Goal: Information Seeking & Learning: Find specific fact

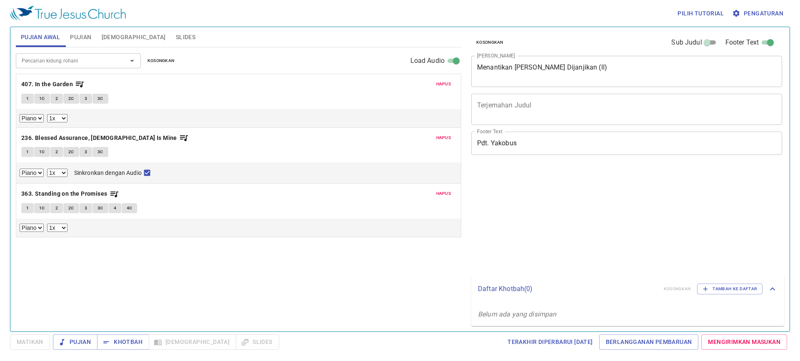
select select "1"
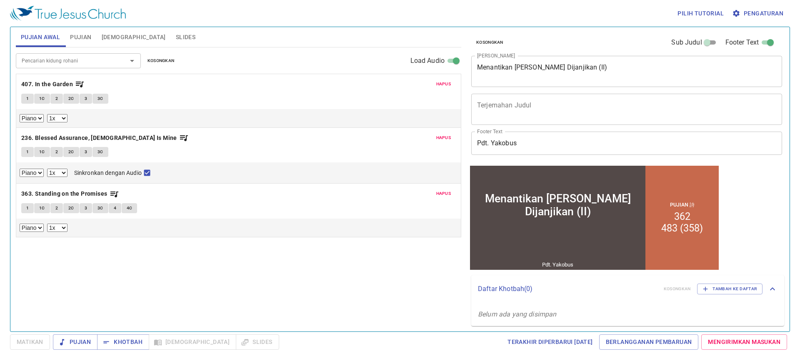
click at [446, 86] on span "Hapus" at bounding box center [443, 84] width 15 height 8
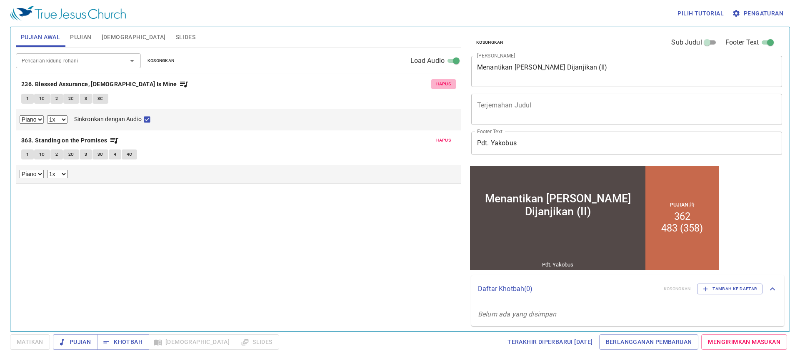
click at [446, 86] on span "Hapus" at bounding box center [443, 84] width 15 height 8
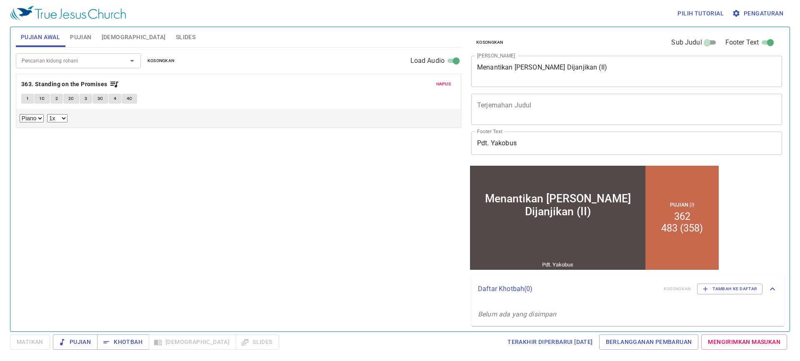
click at [446, 86] on span "Hapus" at bounding box center [443, 84] width 15 height 8
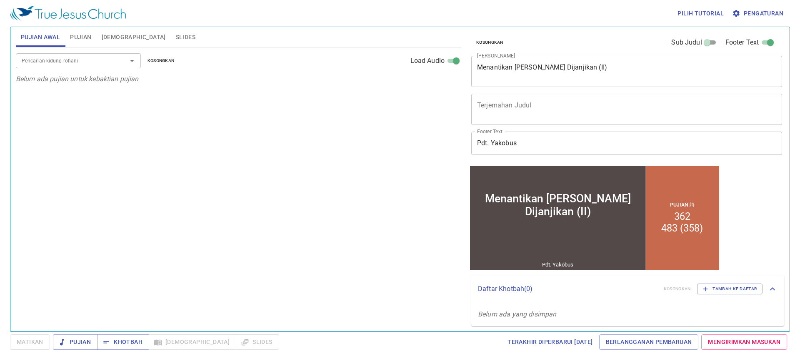
click at [579, 69] on textarea "Menantikan Roh Yang Dijanjikan (II)" at bounding box center [626, 71] width 299 height 16
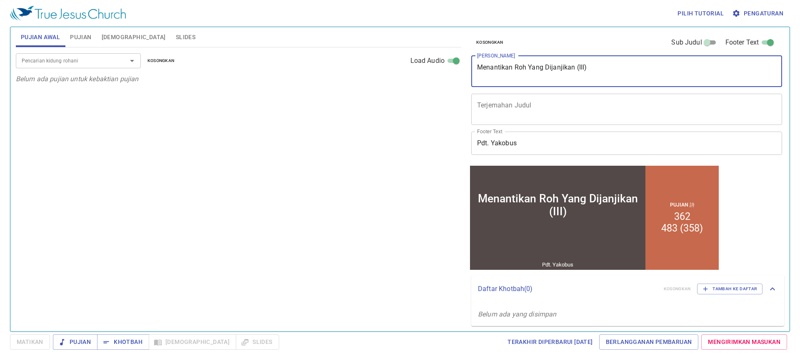
type textarea "Menantikan Roh Yang Dijanjikan (III)"
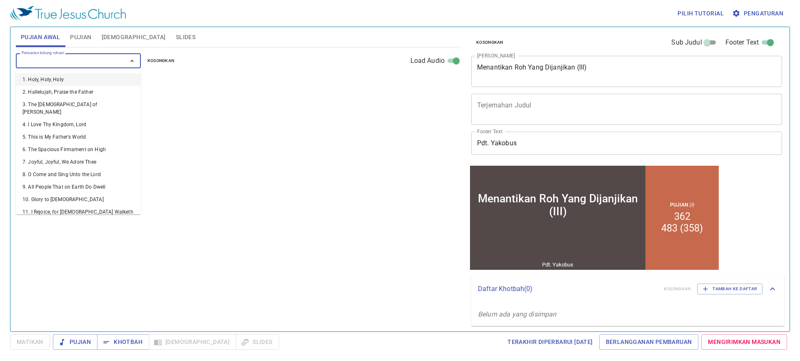
click at [69, 58] on input "Pencarian kidung rohani" at bounding box center [65, 61] width 95 height 10
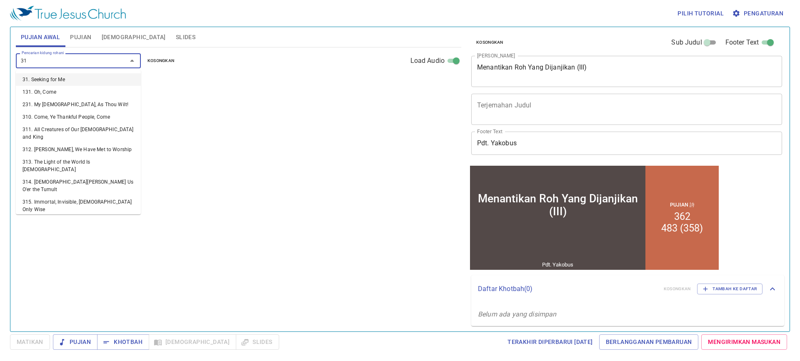
type input "3"
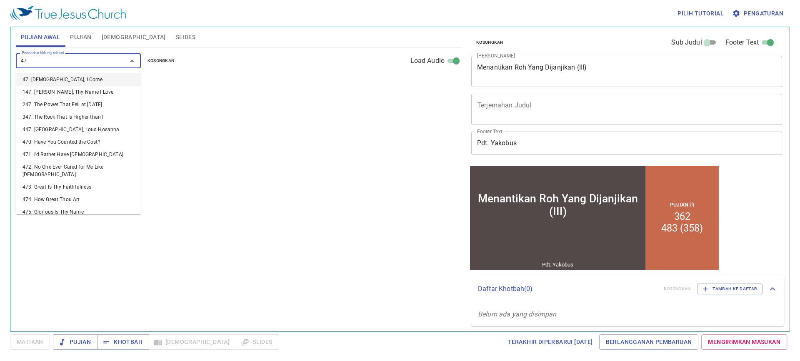
type input "473"
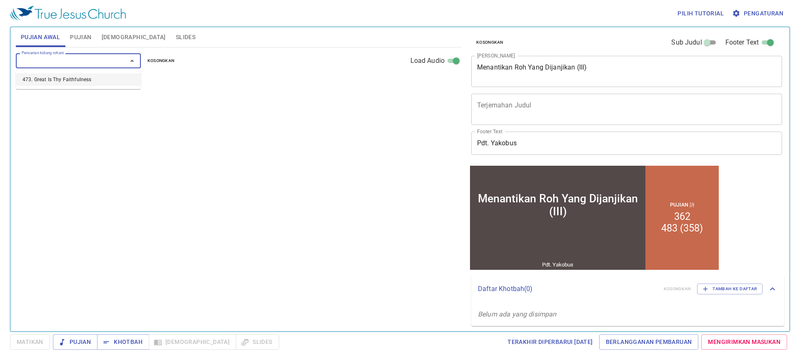
select select "1"
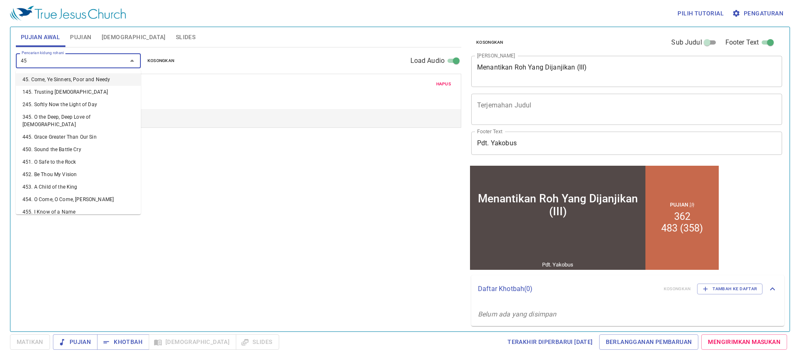
type input "4"
type input "505"
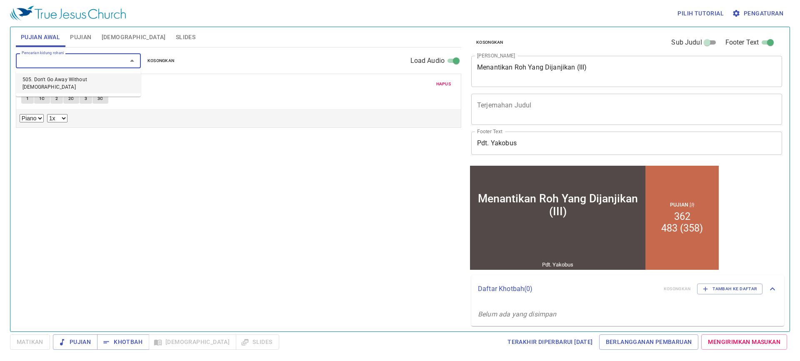
select select "1"
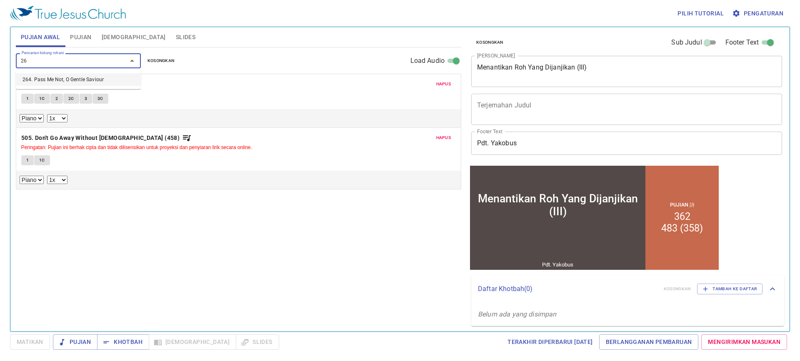
type input "2"
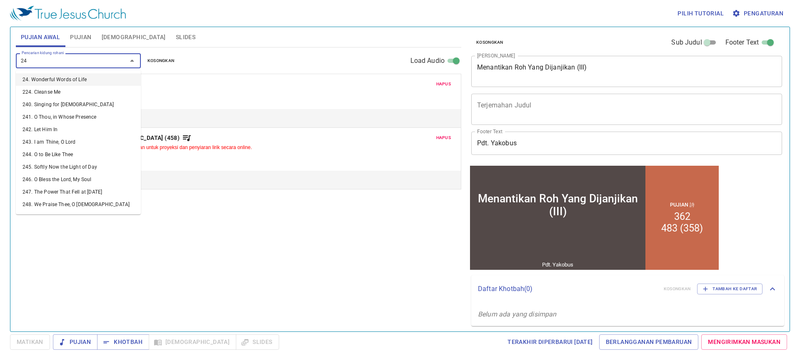
type input "246"
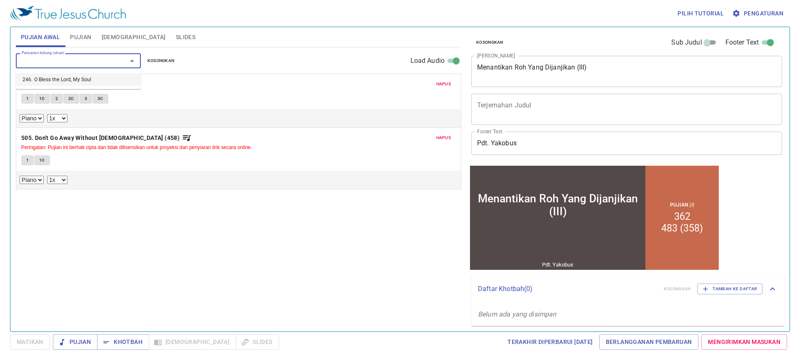
select select "1"
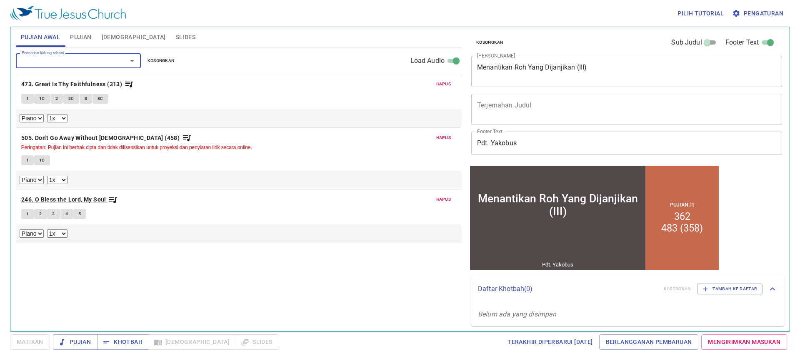
click at [85, 198] on b "246. O Bless the Lord, My Soul" at bounding box center [63, 200] width 85 height 10
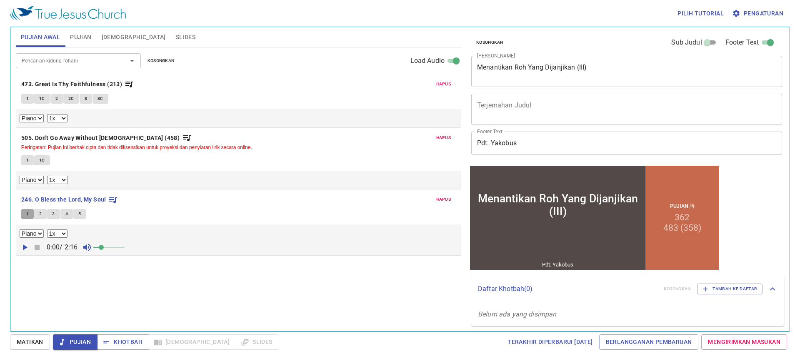
click at [24, 212] on button "1" at bounding box center [27, 214] width 13 height 10
click at [25, 212] on button "1" at bounding box center [27, 214] width 13 height 10
click at [86, 343] on span "Pujian" at bounding box center [75, 342] width 31 height 10
click at [42, 214] on button "2" at bounding box center [40, 214] width 13 height 10
click at [29, 213] on button "1" at bounding box center [27, 214] width 13 height 10
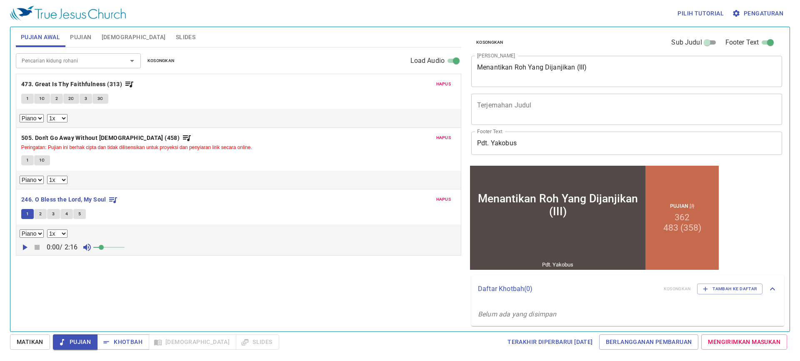
click at [176, 42] on span "Slides" at bounding box center [186, 37] width 20 height 10
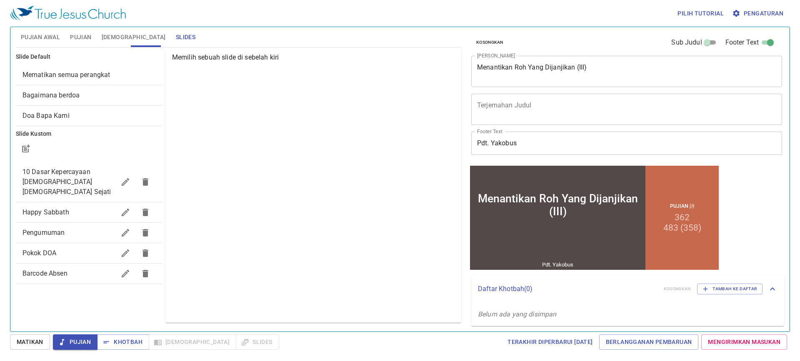
click at [97, 78] on span "Mematikan semua perangkat" at bounding box center [67, 75] width 88 height 8
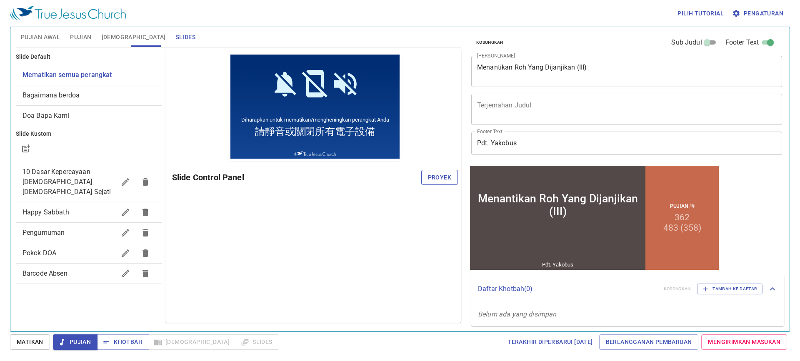
click at [430, 175] on span "Proyek" at bounding box center [439, 178] width 23 height 10
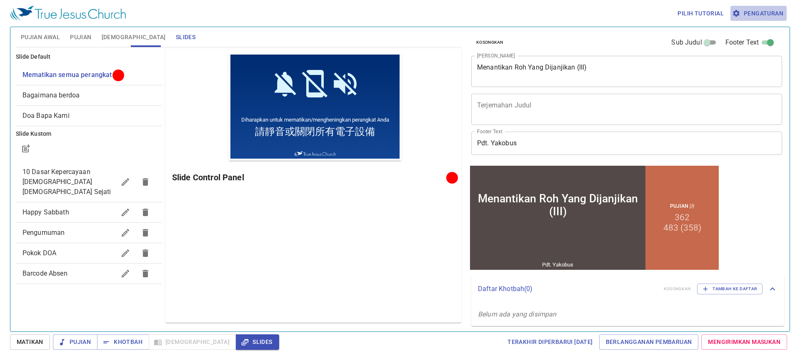
click at [747, 17] on span "Pengaturan" at bounding box center [759, 13] width 50 height 10
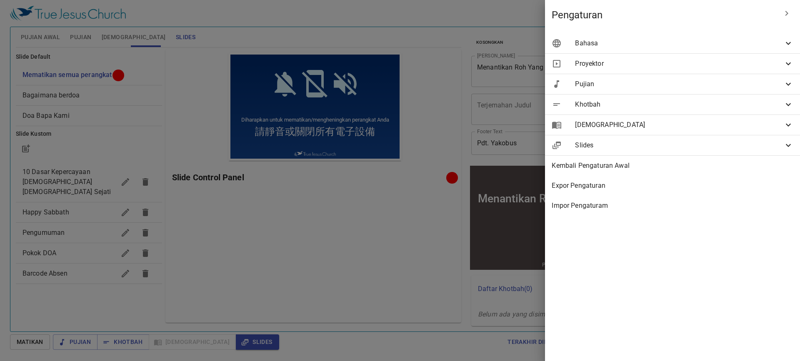
click at [739, 50] on div "Bahasa" at bounding box center [672, 43] width 255 height 20
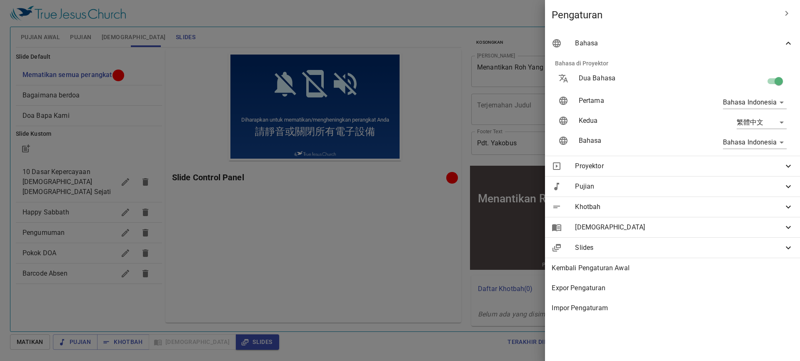
click at [780, 77] on input "checkbox" at bounding box center [779, 83] width 48 height 16
checkbox input "false"
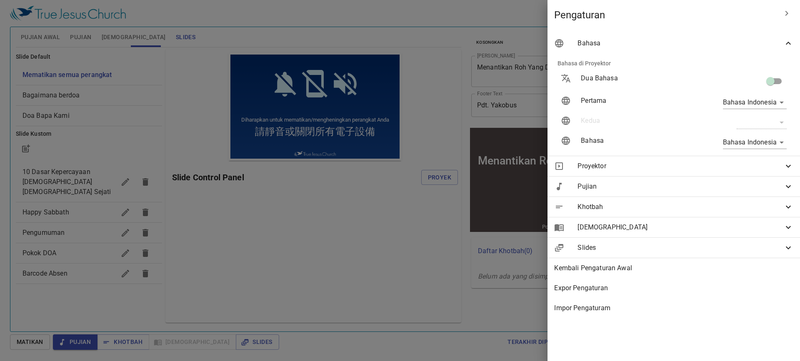
click at [774, 16] on span "Pengaturan" at bounding box center [665, 14] width 223 height 13
click at [777, 41] on span "Bahasa" at bounding box center [681, 43] width 206 height 10
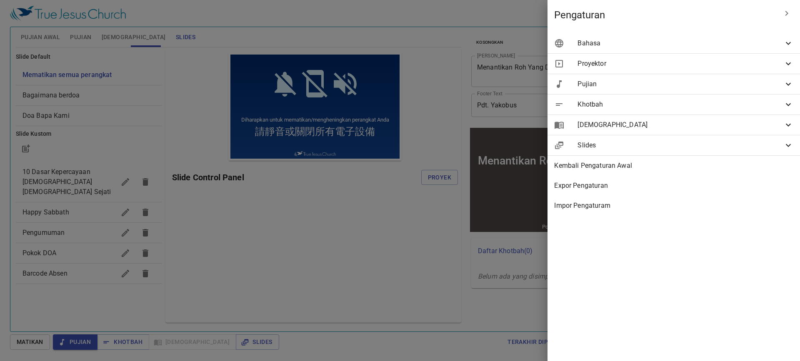
click at [364, 45] on div at bounding box center [400, 180] width 800 height 361
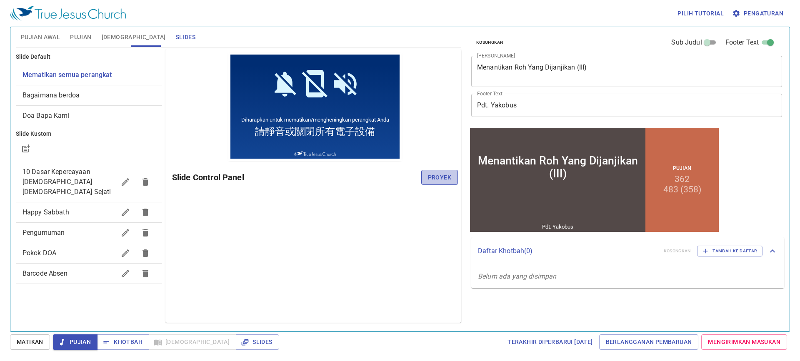
click at [447, 181] on span "Proyek" at bounding box center [439, 178] width 23 height 10
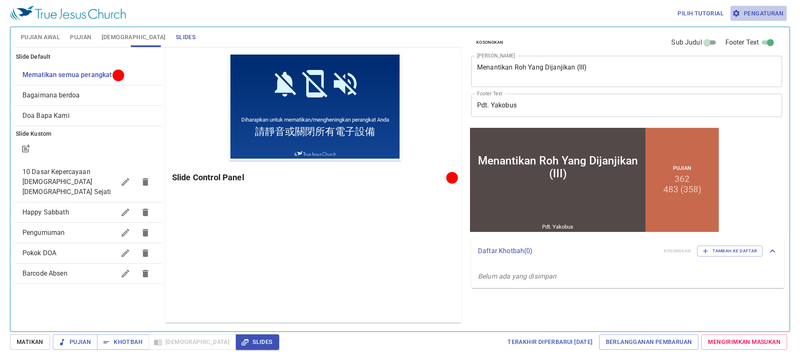
click at [756, 10] on span "Pengaturan" at bounding box center [759, 13] width 50 height 10
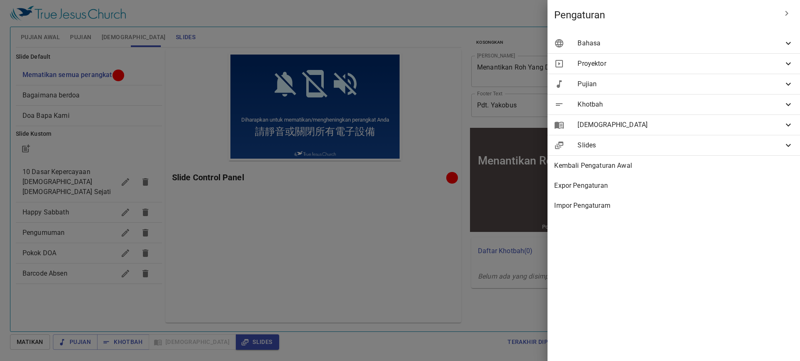
click at [765, 49] on div "Bahasa" at bounding box center [674, 43] width 253 height 20
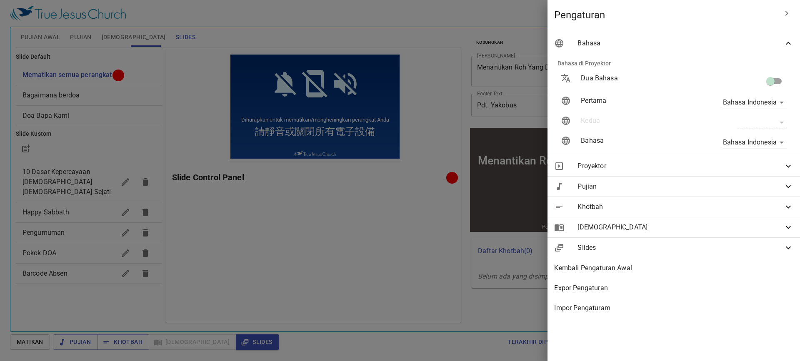
click at [769, 50] on div "Bahasa" at bounding box center [674, 43] width 253 height 20
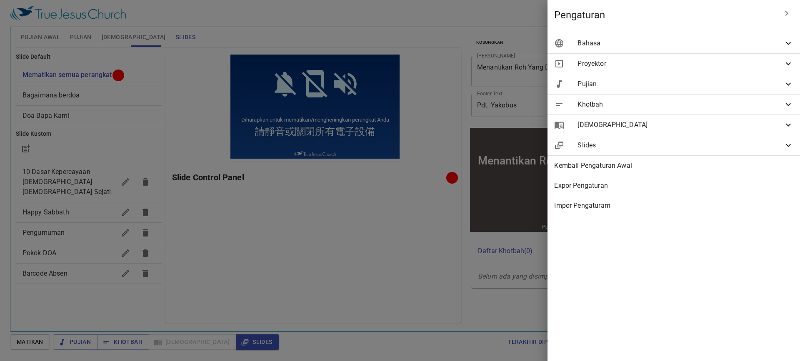
click at [312, 230] on div at bounding box center [400, 180] width 800 height 361
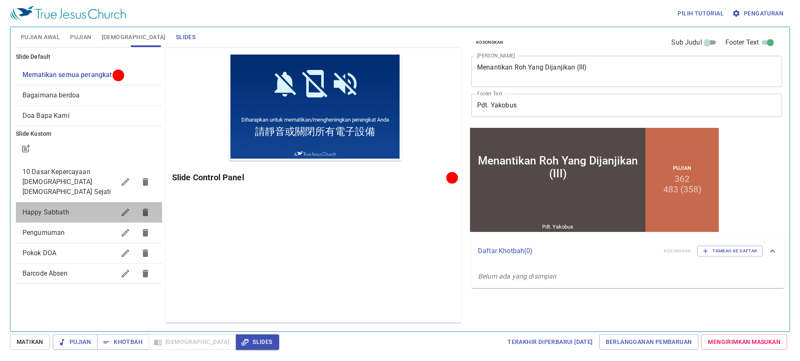
click at [80, 203] on div "Happy Sabbath" at bounding box center [89, 213] width 146 height 20
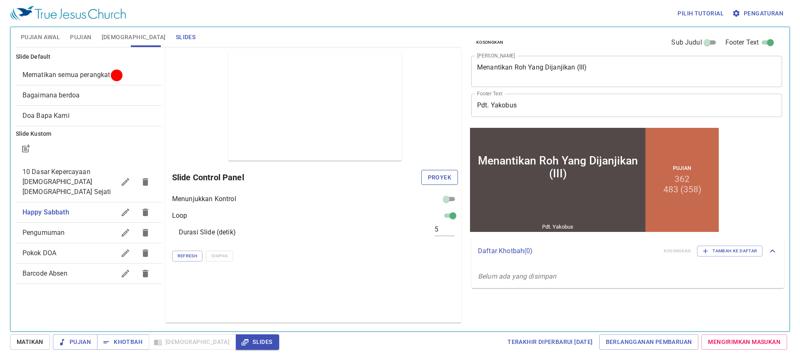
click at [448, 182] on span "Proyek" at bounding box center [439, 178] width 23 height 10
click at [391, 210] on div "Menunjukkan Kontrol Loop Durasi Slide (detik) 5 Refresh Simpan" at bounding box center [315, 228] width 286 height 68
click at [49, 36] on span "Pujian Awal" at bounding box center [40, 37] width 39 height 10
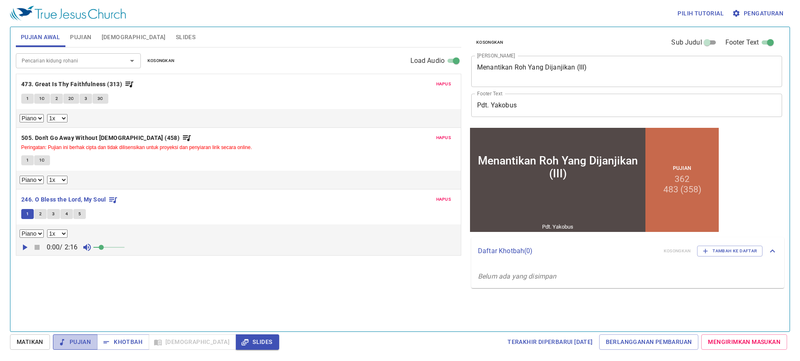
click at [82, 344] on span "Pujian" at bounding box center [75, 342] width 31 height 10
click at [25, 98] on button "1" at bounding box center [27, 99] width 13 height 10
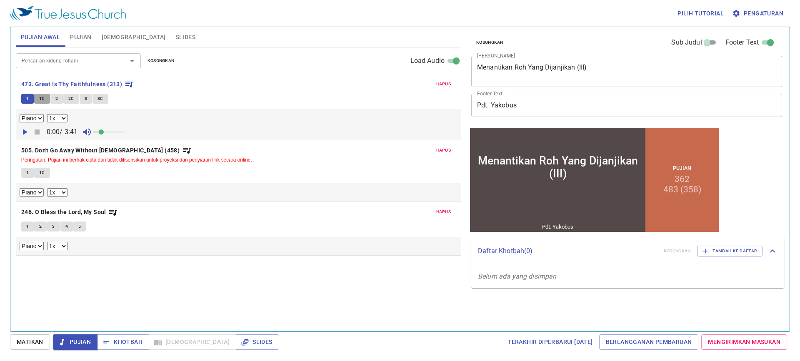
click at [43, 100] on span "1C" at bounding box center [42, 99] width 6 height 8
click at [456, 57] on span at bounding box center [456, 61] width 10 height 10
click at [456, 58] on input "Load Audio" at bounding box center [456, 63] width 30 height 10
checkbox input "false"
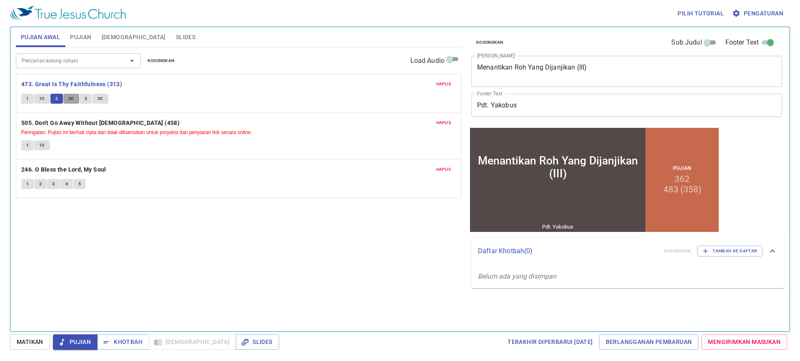
click at [71, 96] on span "2C" at bounding box center [71, 99] width 6 height 8
click at [83, 96] on button "3" at bounding box center [86, 99] width 13 height 10
click at [104, 102] on button "3C" at bounding box center [101, 99] width 16 height 10
click at [68, 119] on b "505. Don't Go Away Without [DEMOGRAPHIC_DATA] (458)" at bounding box center [100, 123] width 158 height 10
click at [29, 142] on span "1" at bounding box center [27, 146] width 3 height 8
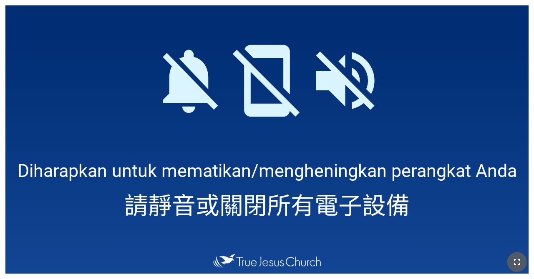
click at [333, 261] on button "button" at bounding box center [516, 262] width 20 height 20
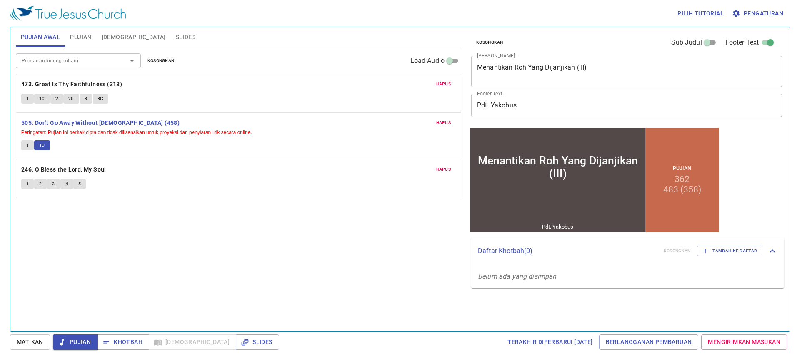
scroll to position [2, 0]
click at [102, 169] on b "246. O Bless the Lord, My Soul" at bounding box center [63, 170] width 85 height 10
click at [27, 183] on span "1" at bounding box center [27, 185] width 3 height 8
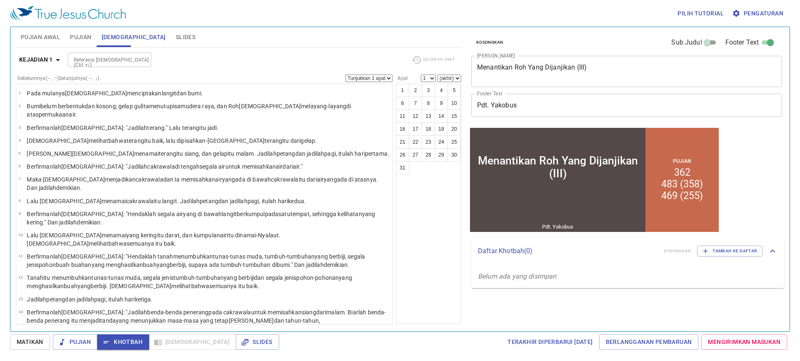
scroll to position [210, 0]
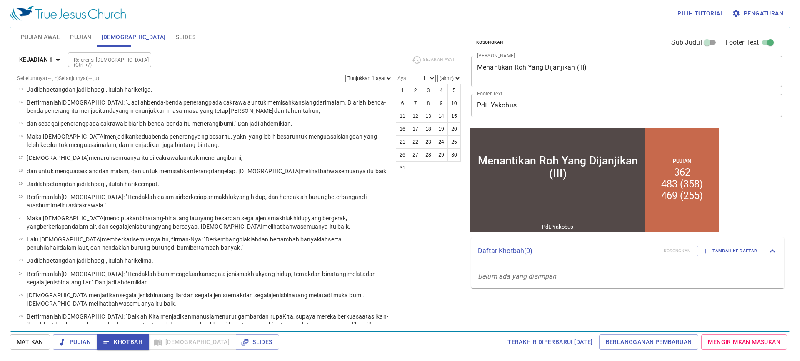
click at [422, 189] on div "1 2 3 4 5 6 7 8 9 10 11 12 13 14 15 16 17 18 19 20 21 22 23 24 25 26 27 28 29 3…" at bounding box center [428, 204] width 65 height 241
click at [125, 61] on input "Referensi [DEMOGRAPHIC_DATA] (Ctrl +/)" at bounding box center [102, 60] width 65 height 10
type input "yoh 4 24"
select select "24"
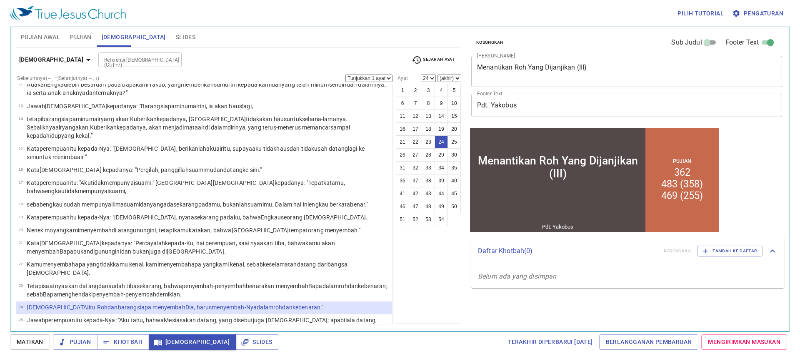
scroll to position [227, 0]
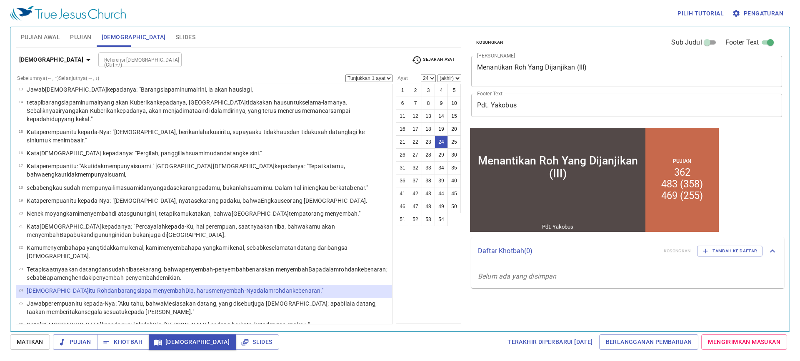
click at [373, 78] on select "Tunjukkan 1 ayat Tunjukkan 2 ayat Tunjukkan 3 ayat Tunjukkan 4 ayat Tunjukkan 5…" at bounding box center [369, 79] width 47 height 8
select select "2"
click at [346, 75] on select "Tunjukkan 1 ayat Tunjukkan 2 ayat Tunjukkan 3 ayat Tunjukkan 4 ayat Tunjukkan 5…" at bounding box center [369, 79] width 47 height 8
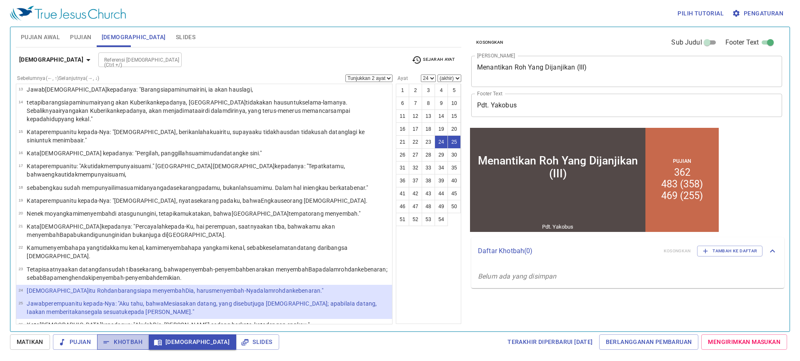
click at [115, 344] on span "Khotbah" at bounding box center [123, 342] width 39 height 10
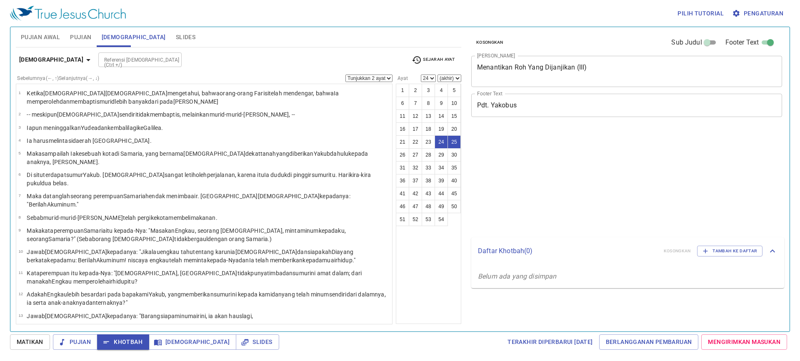
select select "2"
select select "24"
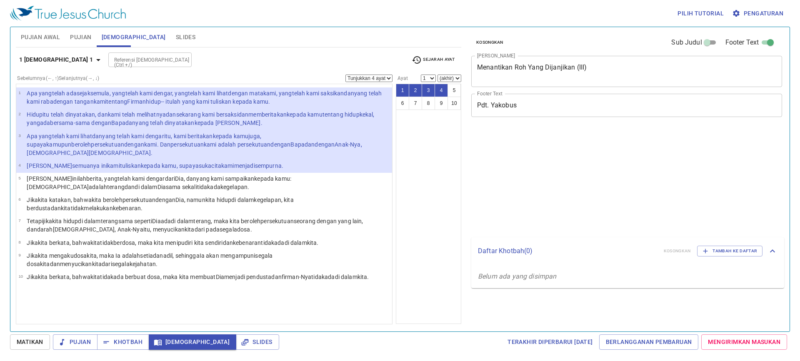
select select "4"
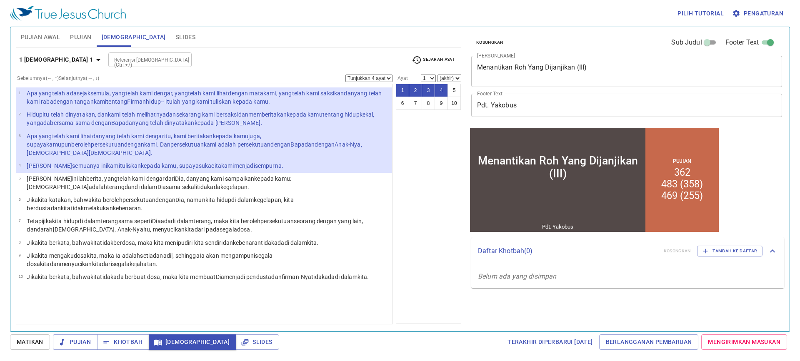
click at [132, 339] on span "Khotbah" at bounding box center [123, 342] width 39 height 10
click at [210, 56] on div "Referensi Alkitab (Ctrl +/) Referensi Alkitab (Ctrl +/)" at bounding box center [256, 60] width 297 height 15
click at [108, 53] on div "Referensi [DEMOGRAPHIC_DATA] (Ctrl +/)" at bounding box center [149, 60] width 83 height 15
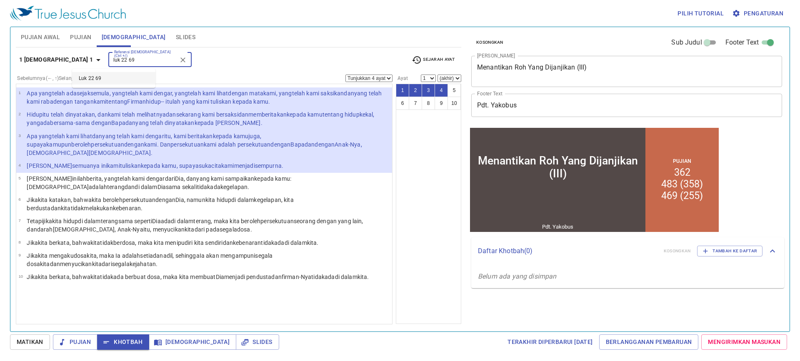
type input "luk 22 69"
select select "1"
select select "69"
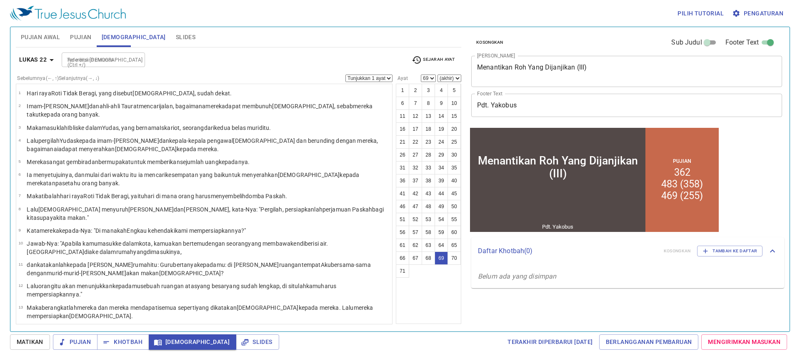
scroll to position [957, 0]
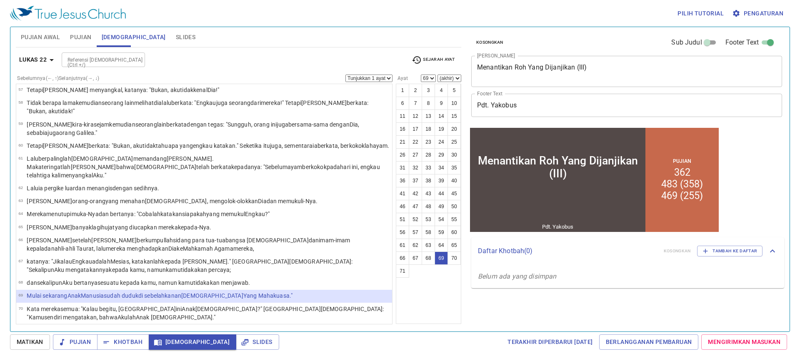
click at [383, 80] on select "Tunjukkan 1 ayat Tunjukkan 2 ayat Tunjukkan 3 ayat Tunjukkan 4 ayat Tunjukkan 5…" at bounding box center [369, 79] width 47 height 8
select select "2"
click at [346, 75] on select "Tunjukkan 1 ayat Tunjukkan 2 ayat Tunjukkan 3 ayat Tunjukkan 4 ayat Tunjukkan 5…" at bounding box center [369, 79] width 47 height 8
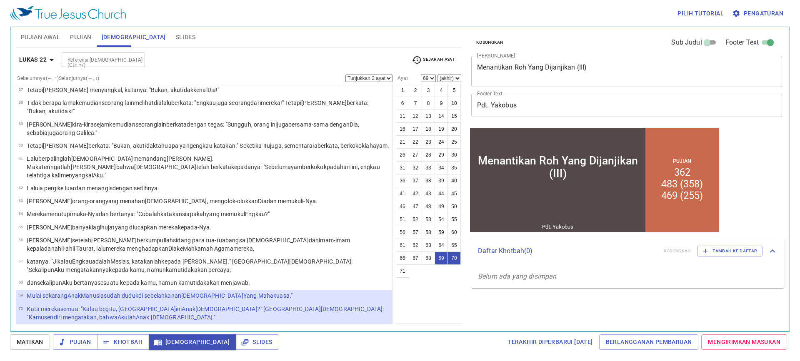
click at [124, 62] on input "Referensi [DEMOGRAPHIC_DATA] (Ctrl +/)" at bounding box center [96, 60] width 65 height 10
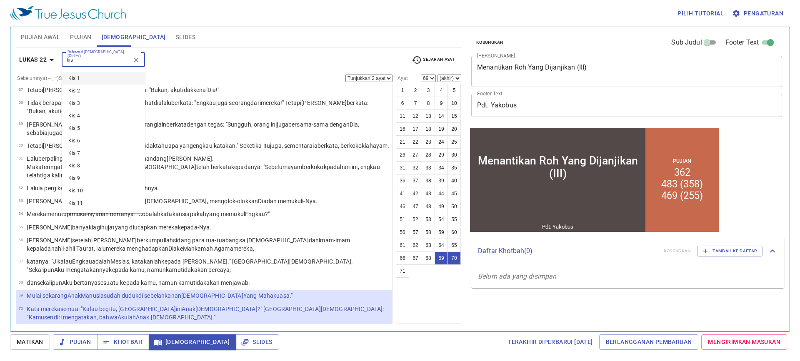
type input "kis 6"
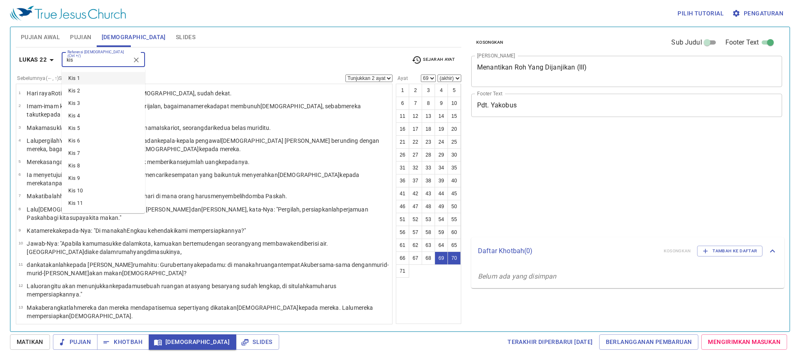
select select "2"
select select "69"
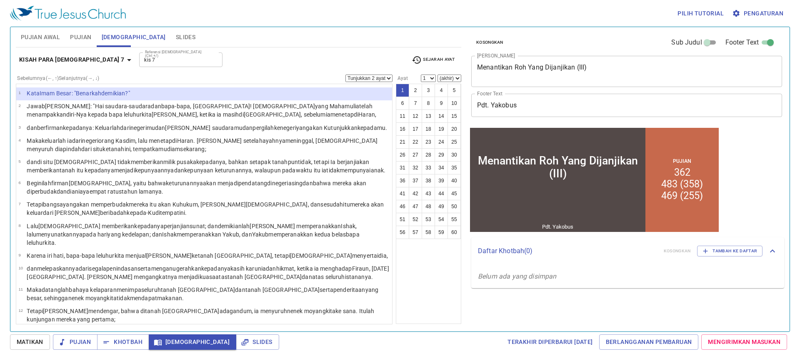
type input "Kis 7 1"
select select "1"
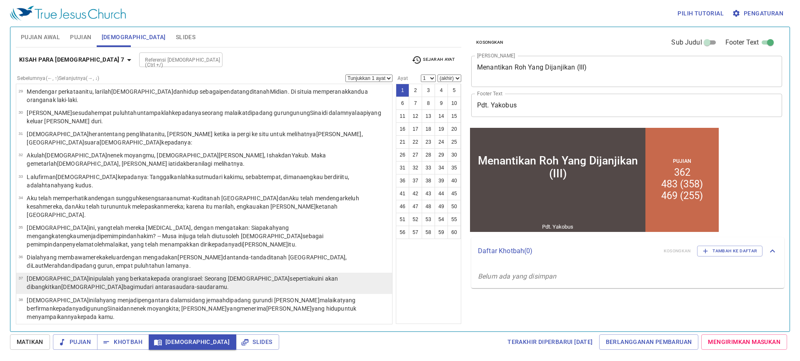
scroll to position [542, 0]
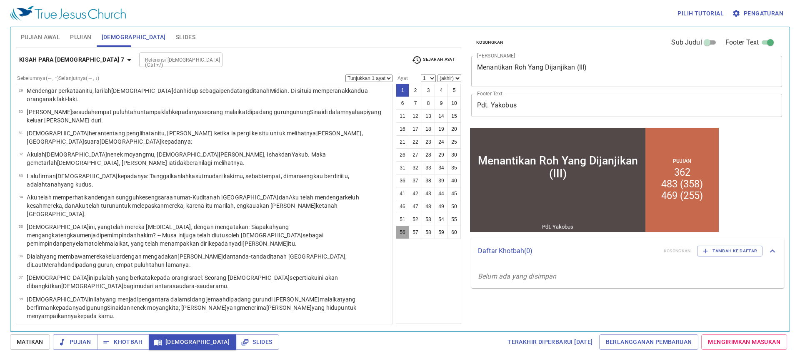
click at [404, 232] on button "56" at bounding box center [402, 232] width 13 height 13
select select "56"
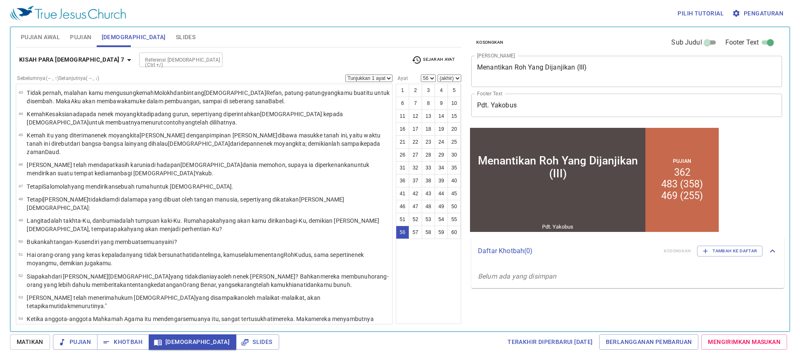
click at [749, 18] on span "Pengaturan" at bounding box center [759, 13] width 50 height 10
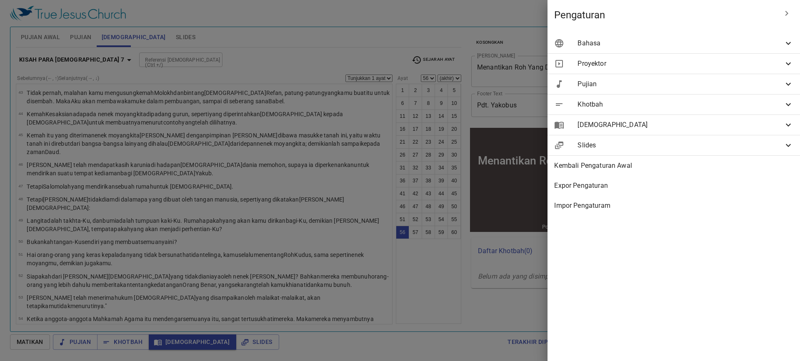
click at [730, 48] on div "Bahasa" at bounding box center [674, 43] width 253 height 20
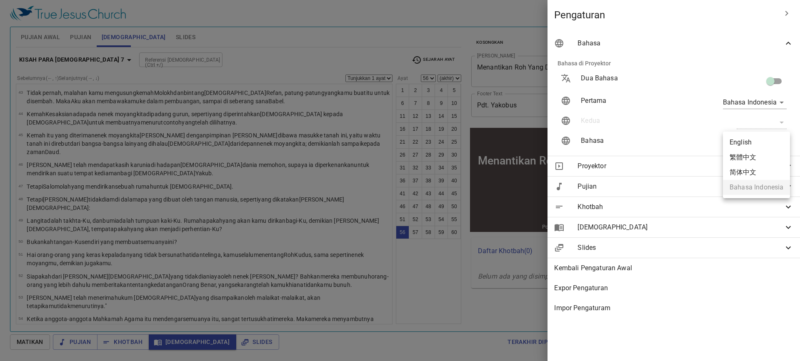
click at [774, 144] on body "Pilih tutorial Pengaturan Pujian Awal Pujian Alkitab Slides Pencarian kidung ro…" at bounding box center [400, 180] width 800 height 361
click at [768, 146] on li "English" at bounding box center [756, 142] width 67 height 15
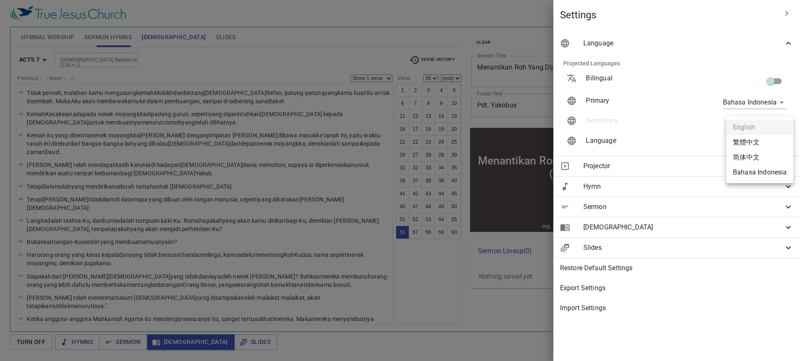
click at [777, 145] on body "Select a tutorial Settings Hymnal Worship Sermon Hymns Bible Slides Hymn search…" at bounding box center [400, 180] width 800 height 361
click at [762, 167] on li "Bahasa Indonesia" at bounding box center [760, 172] width 67 height 15
type input "id"
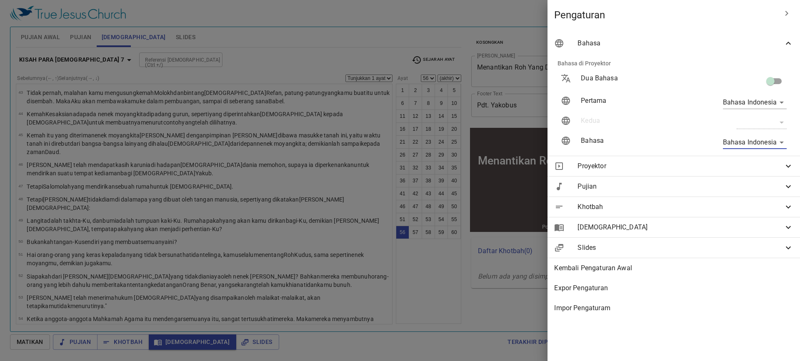
click at [782, 82] on input "checkbox" at bounding box center [771, 83] width 48 height 16
checkbox input "true"
type input "en"
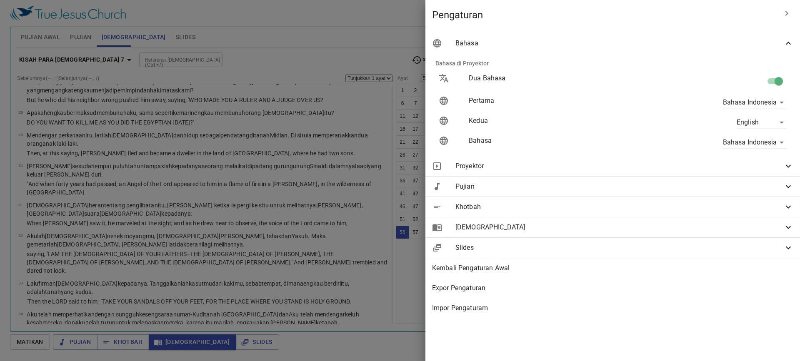
scroll to position [1633, 0]
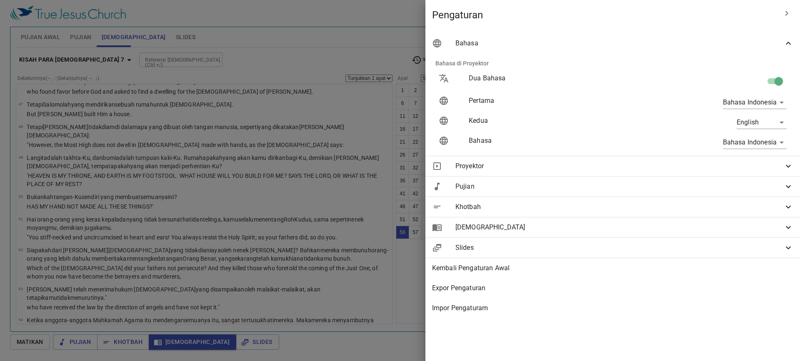
click at [784, 13] on icon "button" at bounding box center [787, 13] width 10 height 10
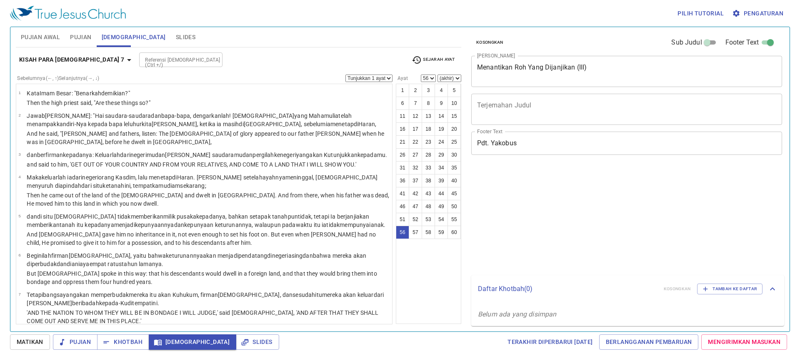
select select "56"
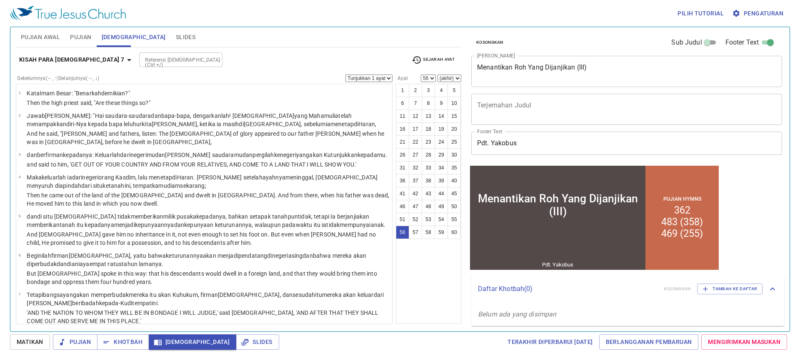
scroll to position [1633, 0]
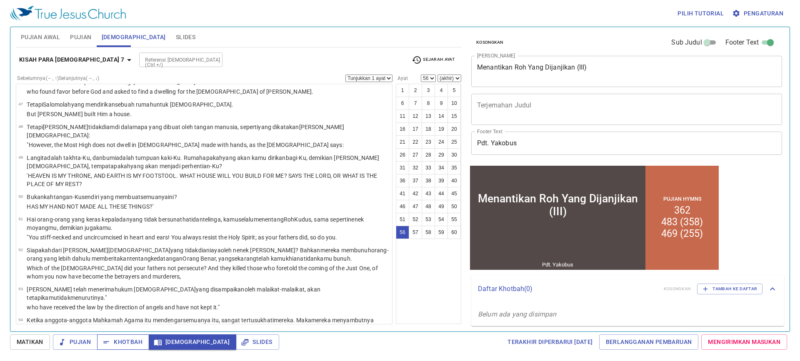
click at [124, 339] on span "Khotbah" at bounding box center [123, 342] width 39 height 10
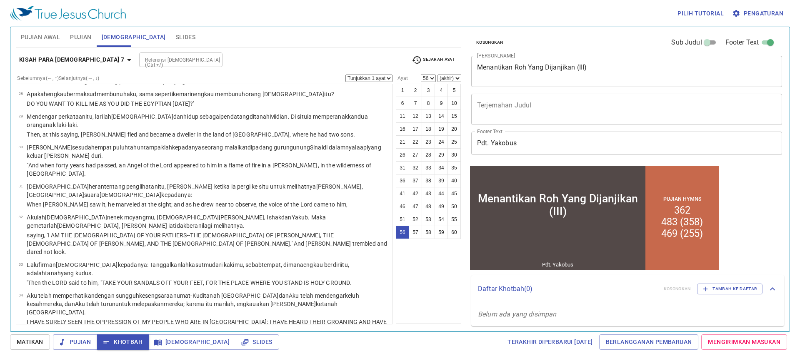
scroll to position [883, 0]
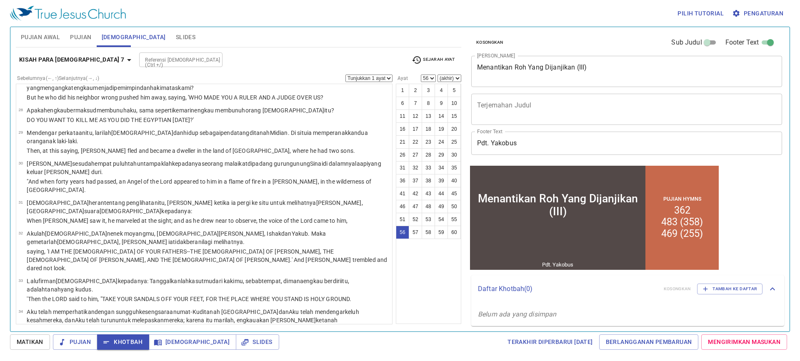
click at [145, 64] on input "Referensi [DEMOGRAPHIC_DATA] (Ctrl +/)" at bounding box center [174, 60] width 65 height 10
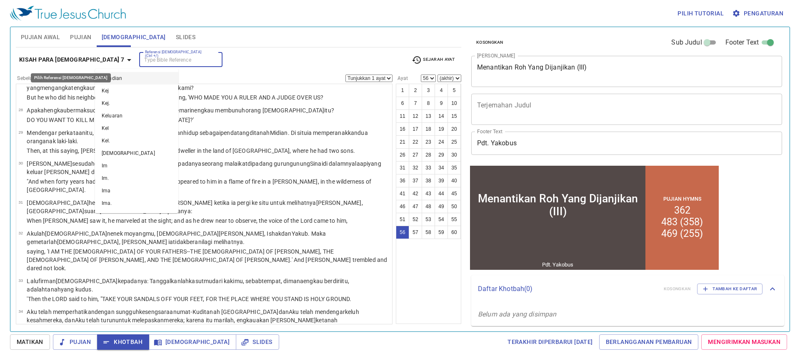
click at [124, 56] on icon "button" at bounding box center [129, 60] width 10 height 10
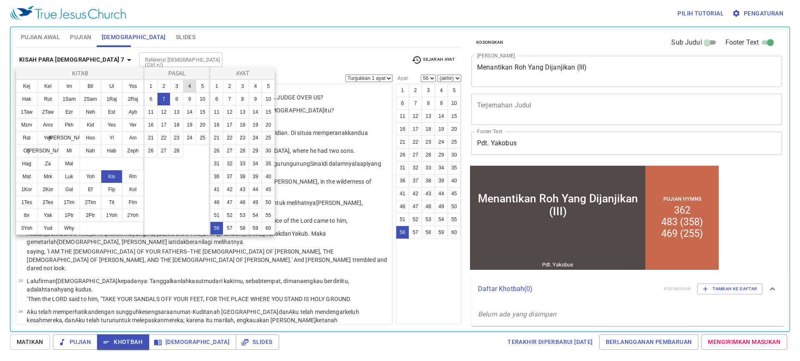
click at [188, 86] on button "4" at bounding box center [189, 86] width 13 height 13
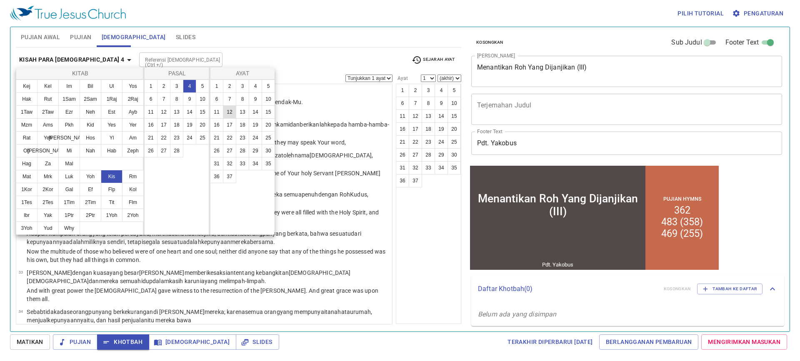
scroll to position [0, 0]
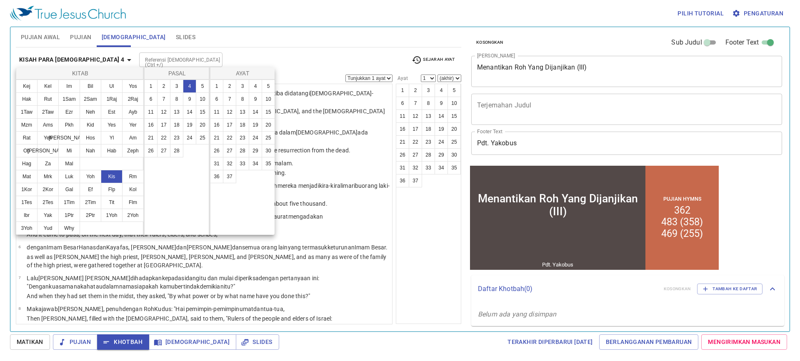
click at [270, 54] on div at bounding box center [400, 180] width 800 height 361
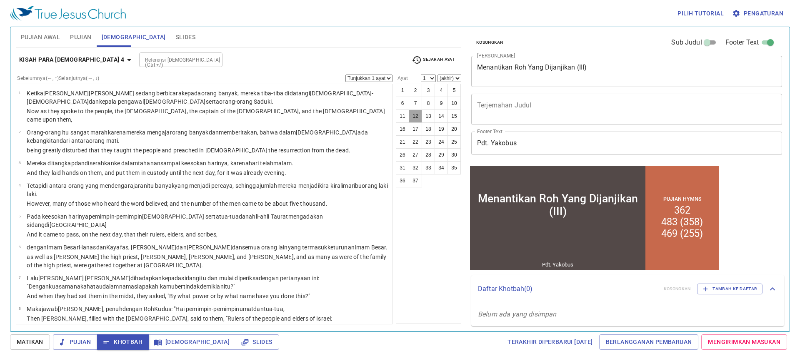
click at [419, 118] on button "12" at bounding box center [415, 116] width 13 height 13
select select "12"
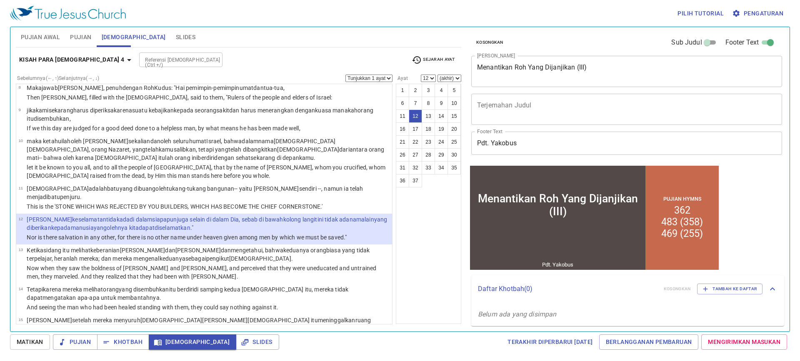
click at [142, 56] on input "Referensi [DEMOGRAPHIC_DATA] (Ctrl +/)" at bounding box center [174, 60] width 65 height 10
type input "mat 28 19"
click at [124, 336] on button "Khotbah" at bounding box center [123, 342] width 52 height 15
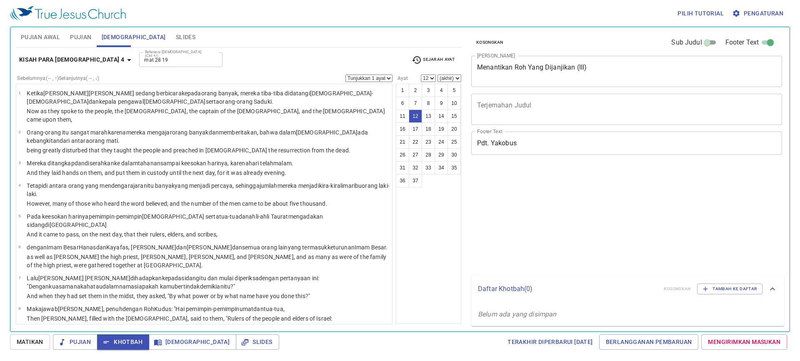
select select "12"
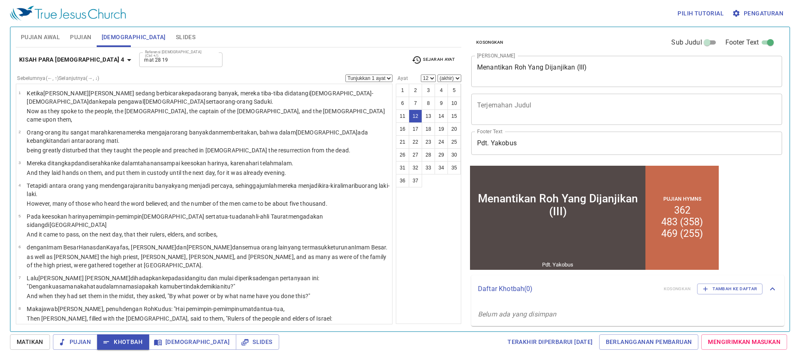
scroll to position [221, 0]
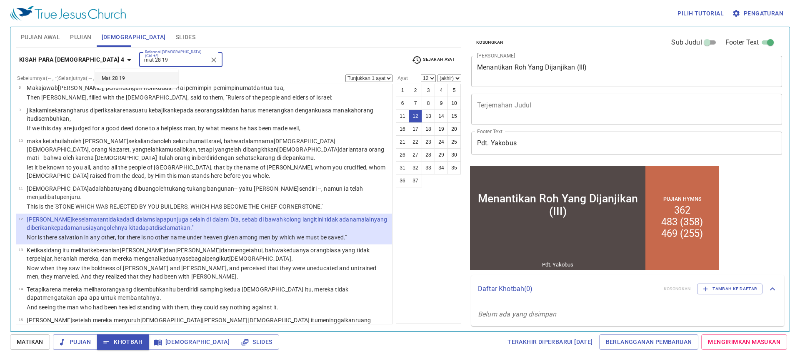
drag, startPoint x: 128, startPoint y: 60, endPoint x: 63, endPoint y: 55, distance: 65.6
click at [63, 55] on div "Kisah Para [DEMOGRAPHIC_DATA] 4 Referensi [DEMOGRAPHIC_DATA] (Ctrl +/) mat 28 1…" at bounding box center [239, 63] width 446 height 23
type input "yoh 14 16"
select select "16"
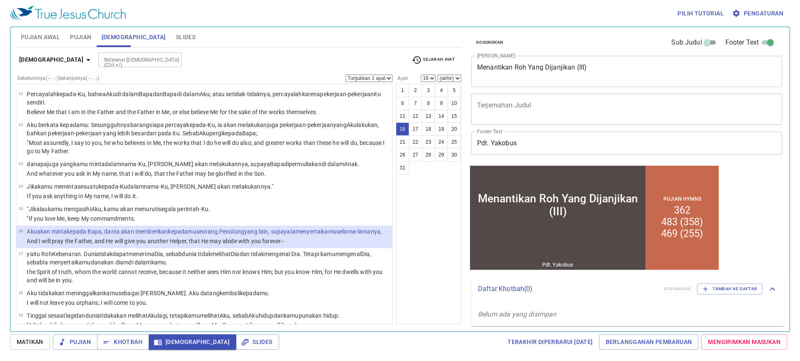
scroll to position [278, 0]
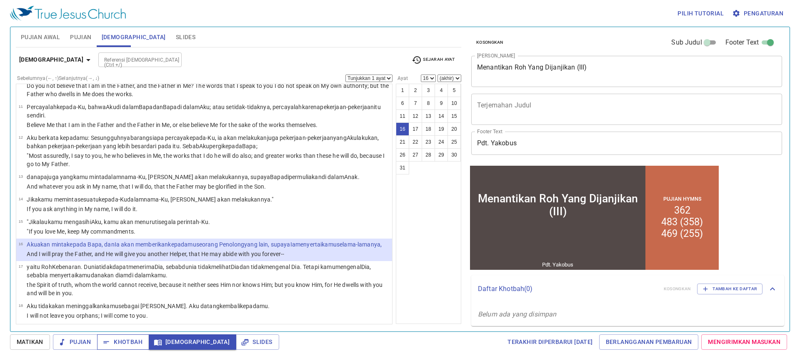
click at [145, 341] on button "Khotbah" at bounding box center [123, 342] width 52 height 15
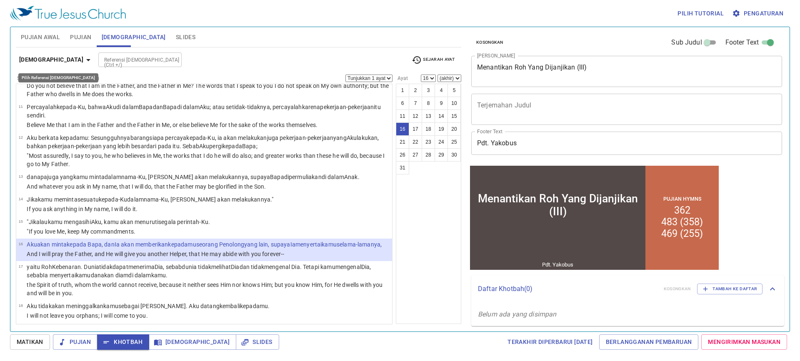
click at [83, 58] on icon "button" at bounding box center [88, 60] width 10 height 10
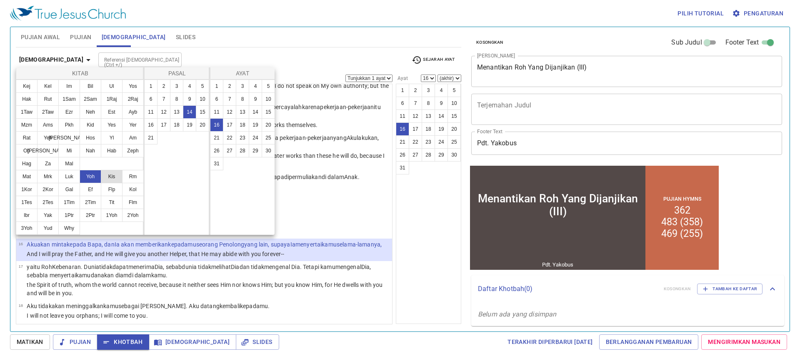
click at [111, 181] on button "Kis" at bounding box center [112, 176] width 22 height 13
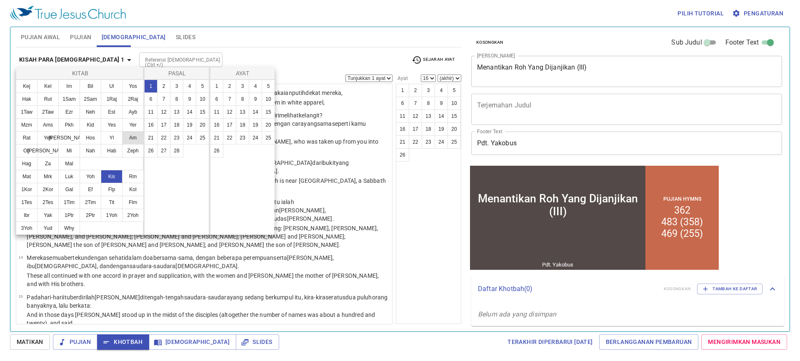
scroll to position [0, 0]
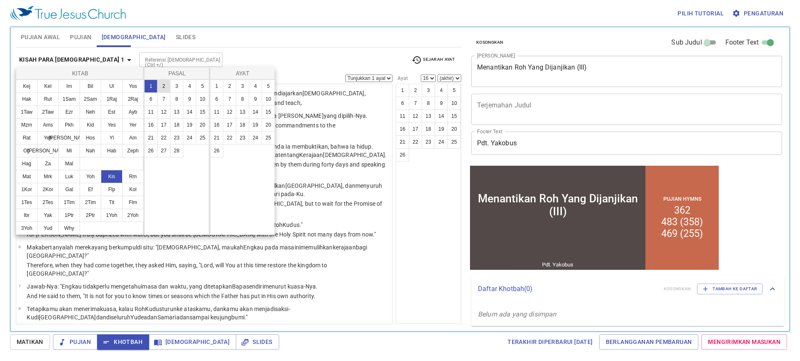
click at [168, 88] on button "2" at bounding box center [163, 86] width 13 height 13
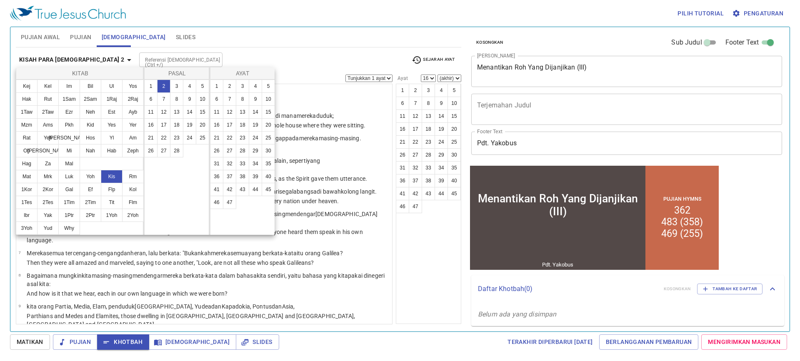
click at [242, 44] on div at bounding box center [400, 180] width 800 height 361
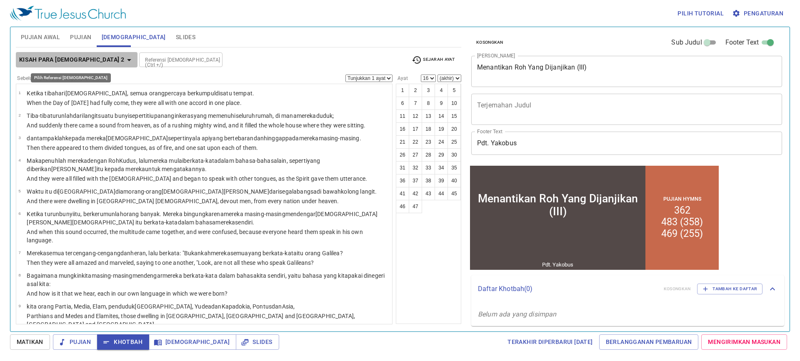
click at [78, 60] on b "Kisah Para Rasul 2" at bounding box center [71, 60] width 105 height 10
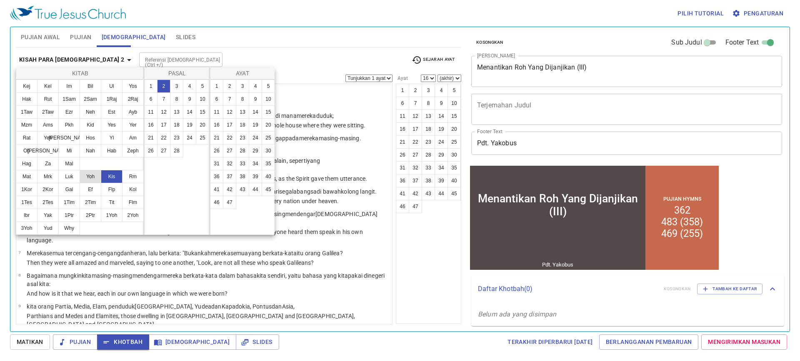
click at [95, 176] on button "Yoh" at bounding box center [91, 176] width 22 height 13
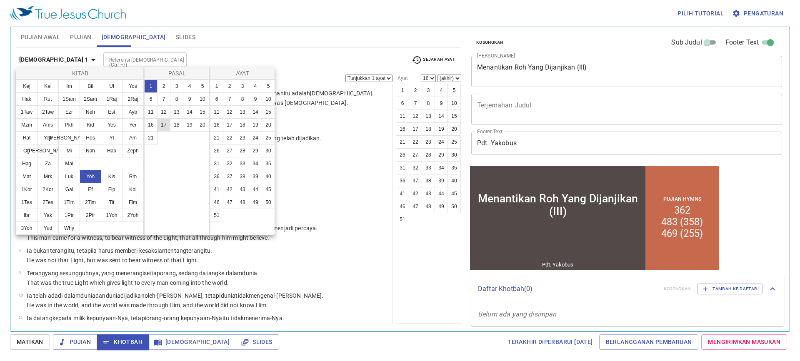
click at [161, 125] on button "17" at bounding box center [163, 124] width 13 height 13
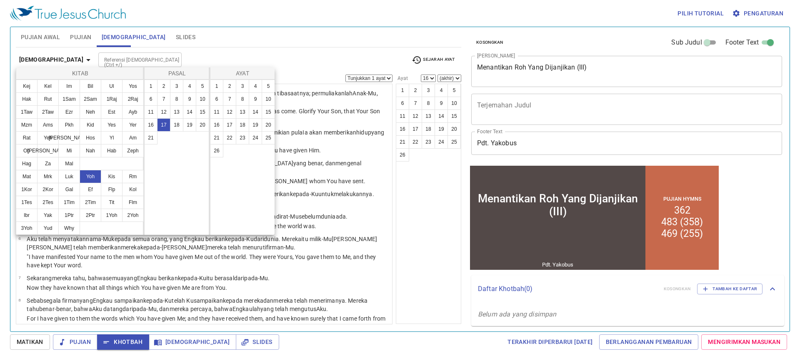
click at [232, 31] on div at bounding box center [400, 180] width 800 height 361
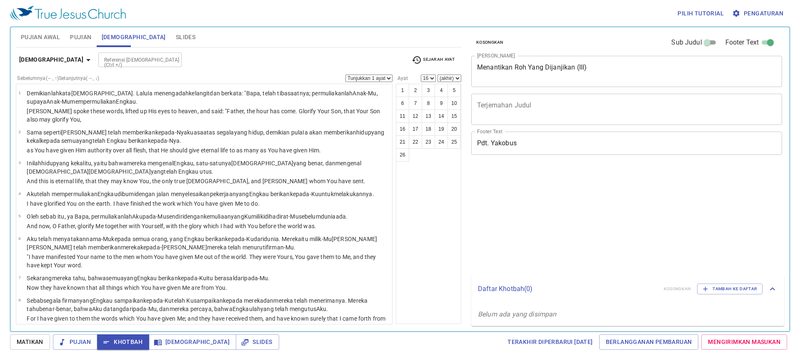
select select "16"
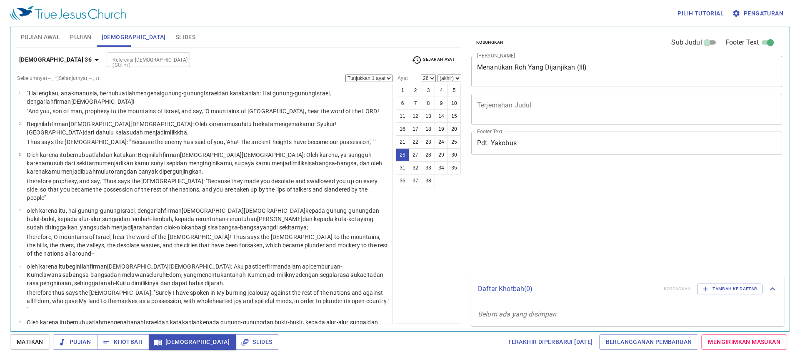
select select "26"
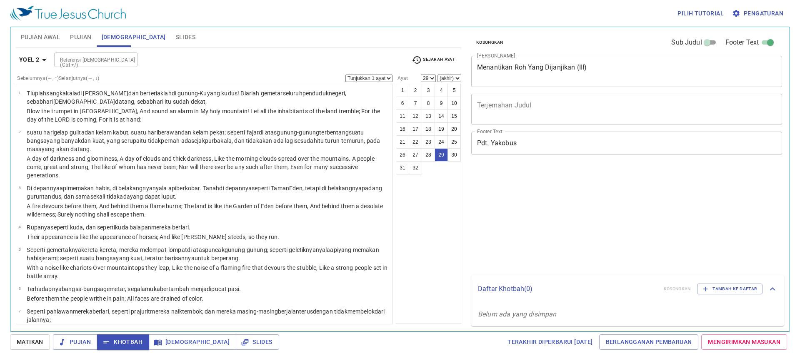
select select "29"
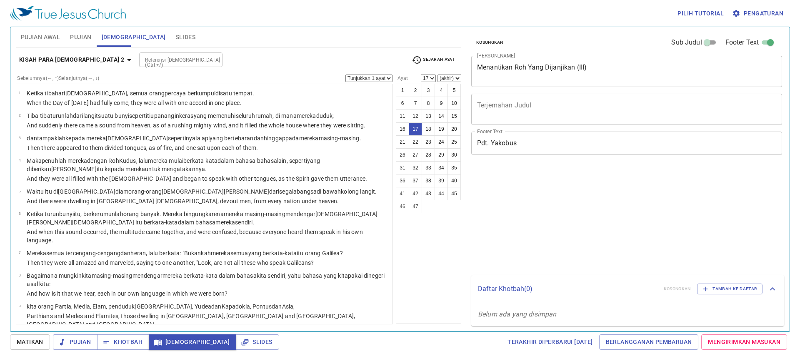
select select "17"
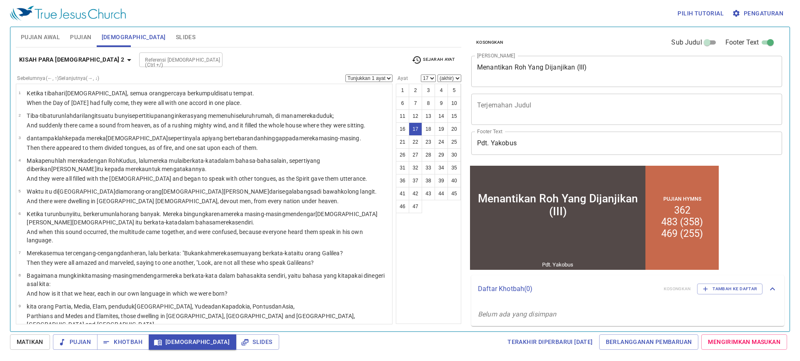
scroll to position [159, 0]
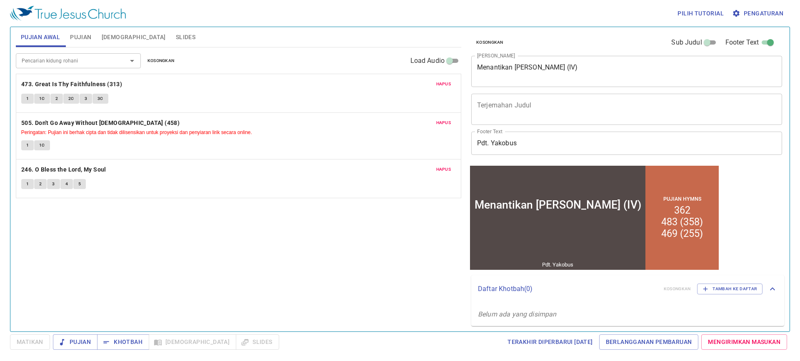
click at [446, 85] on span "Hapus" at bounding box center [443, 84] width 15 height 8
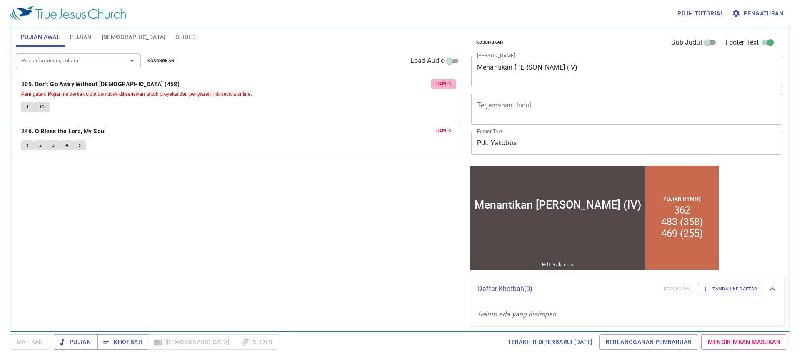
click at [446, 85] on span "Hapus" at bounding box center [443, 84] width 15 height 8
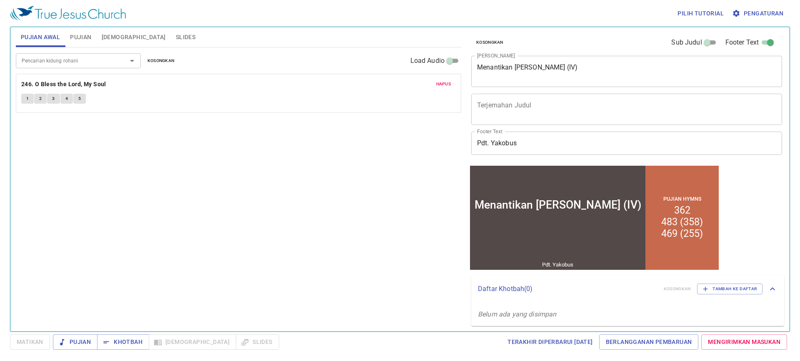
click at [446, 85] on span "Hapus" at bounding box center [443, 84] width 15 height 8
click at [101, 60] on input "Pencarian kidung rohani" at bounding box center [65, 61] width 95 height 10
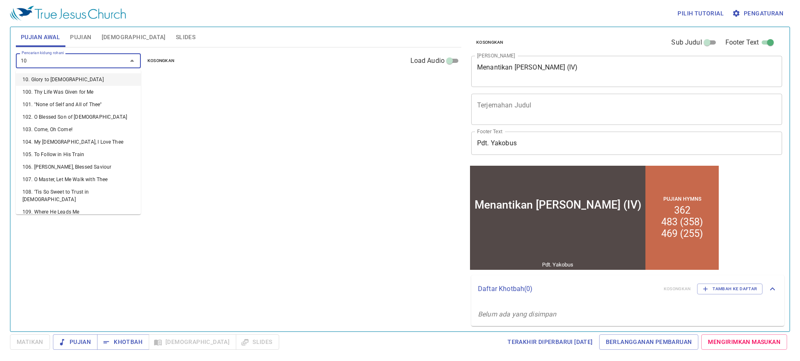
type input "106"
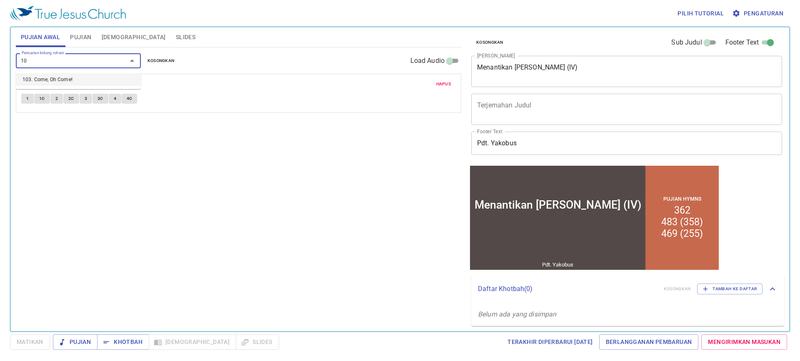
type input "103"
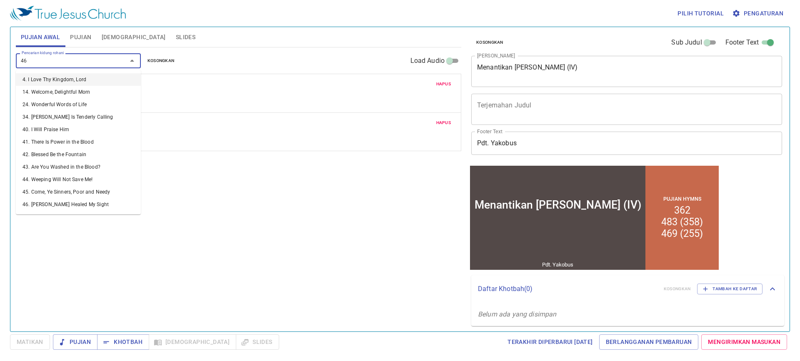
type input "465"
type input "471"
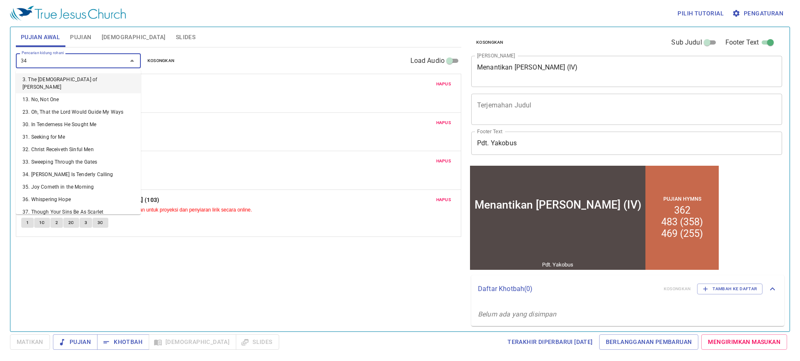
type input "344"
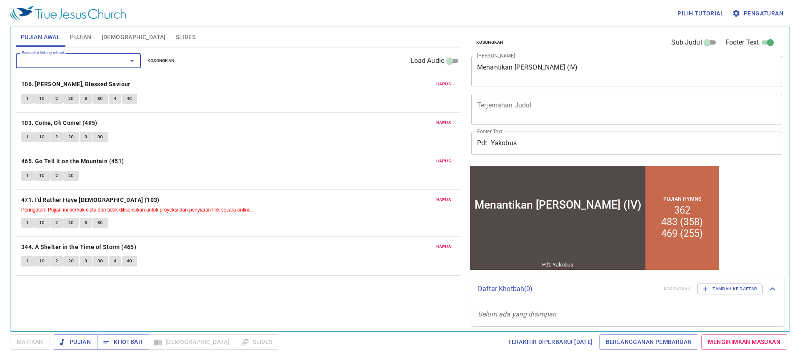
click at [447, 119] on span "Hapus" at bounding box center [443, 123] width 15 height 8
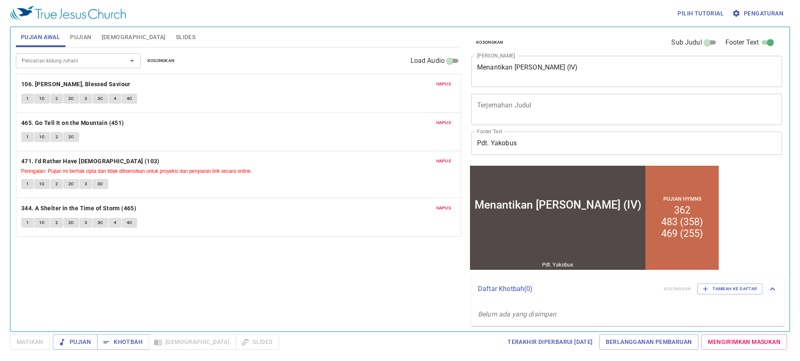
click at [447, 119] on span "Hapus" at bounding box center [443, 123] width 15 height 8
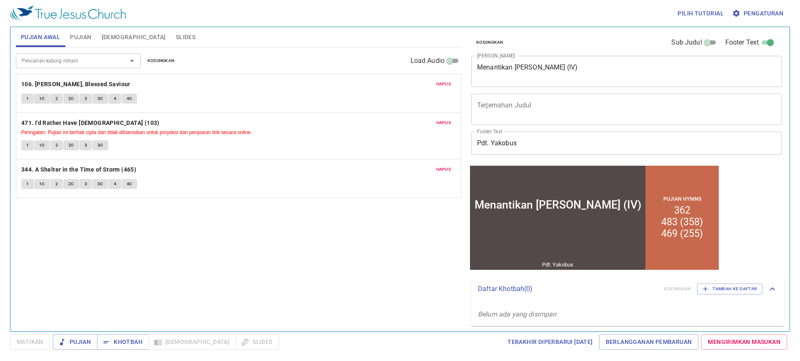
click at [335, 234] on div "Pencarian kidung rohani Pencarian kidung rohani Kosongkan Load Audio Hapus 106.…" at bounding box center [239, 186] width 446 height 277
click at [176, 36] on span "Slides" at bounding box center [186, 37] width 20 height 10
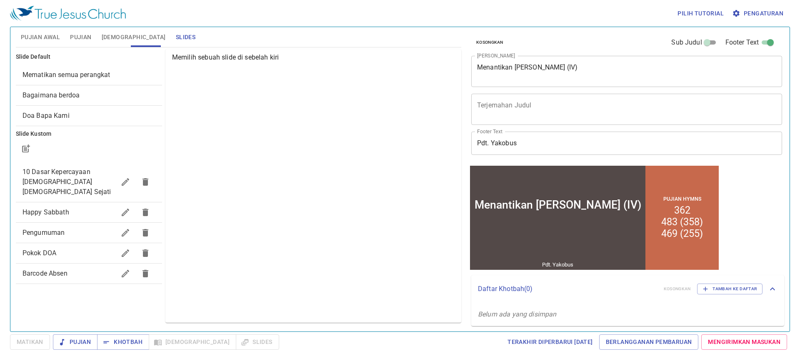
click at [62, 208] on span "Happy Sabbath" at bounding box center [46, 212] width 47 height 8
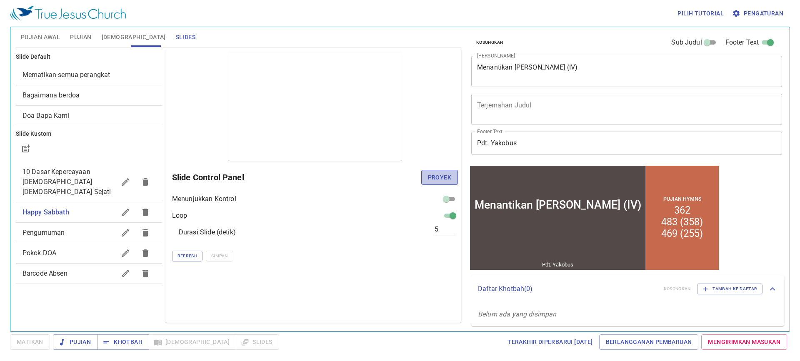
click at [442, 181] on span "Proyek" at bounding box center [439, 178] width 23 height 10
drag, startPoint x: 70, startPoint y: 91, endPoint x: 88, endPoint y: 92, distance: 17.5
click at [70, 91] on span "Bagaimana berdoa" at bounding box center [51, 95] width 57 height 8
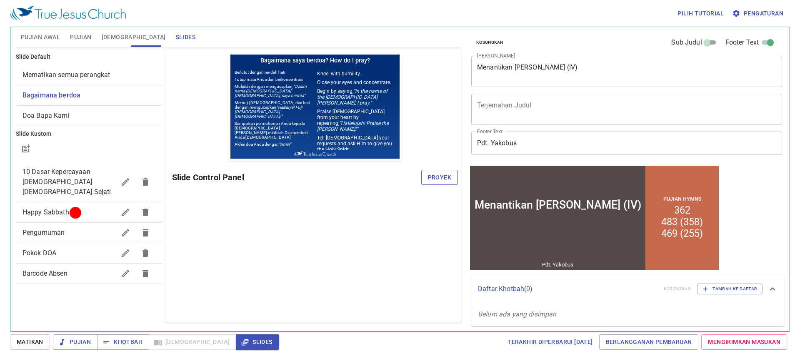
click at [444, 182] on span "Proyek" at bounding box center [439, 178] width 23 height 10
click at [85, 208] on span "Happy Sabbath" at bounding box center [69, 213] width 93 height 10
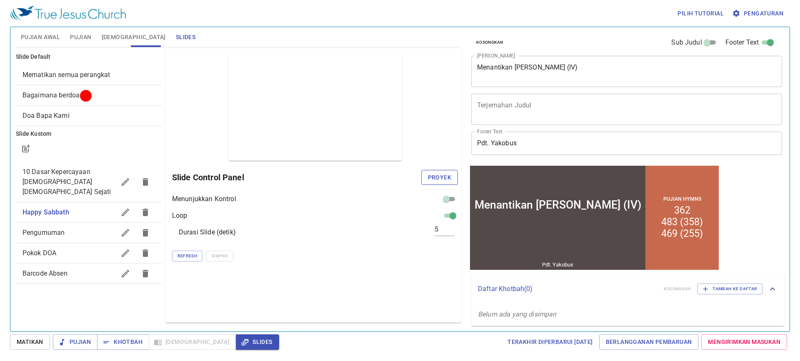
click at [448, 179] on span "Proyek" at bounding box center [439, 178] width 23 height 10
click at [77, 39] on span "Pujian" at bounding box center [80, 37] width 21 height 10
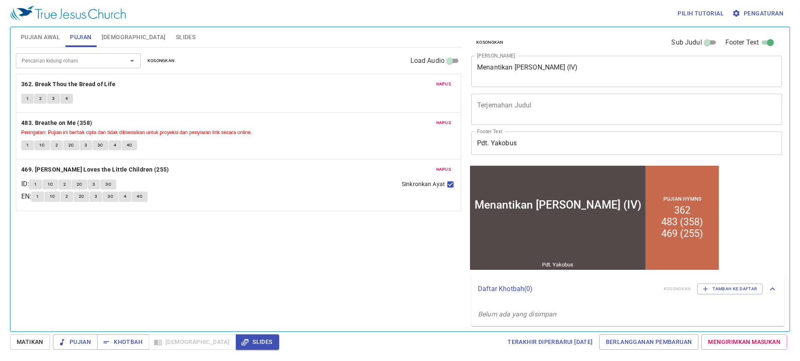
click at [440, 132] on span "Peringatan: Pujian ini berhak cipta dan tidak dilisensikan untuk proyeksi dan p…" at bounding box center [238, 132] width 435 height 8
click at [440, 120] on span "Hapus" at bounding box center [443, 123] width 15 height 8
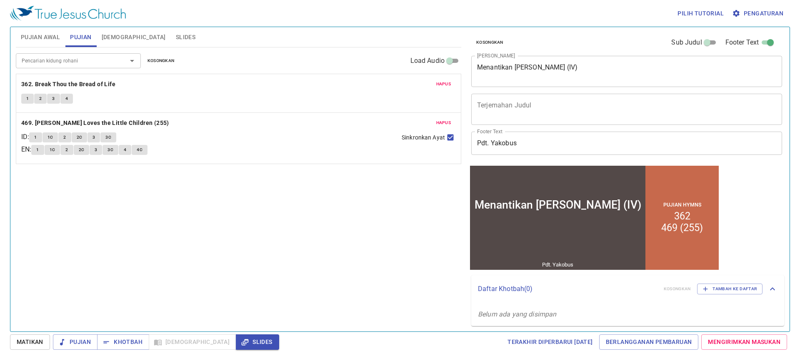
click at [120, 57] on div at bounding box center [126, 61] width 22 height 12
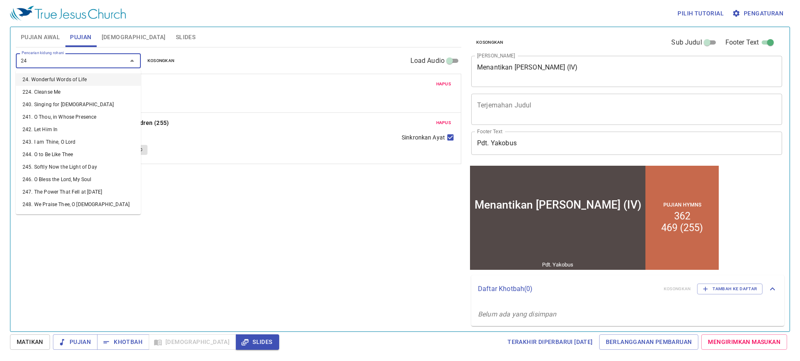
type input "247"
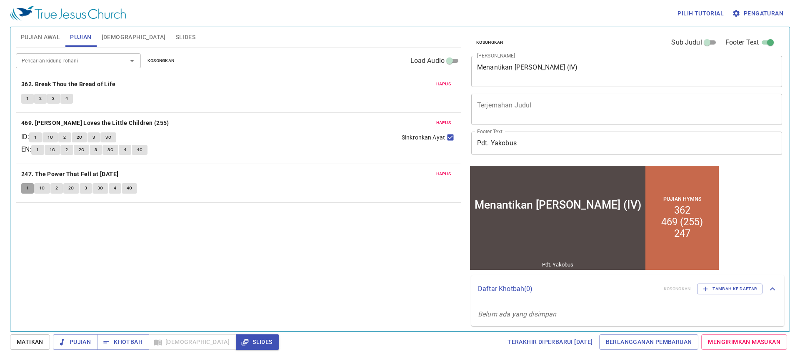
click at [23, 190] on button "1" at bounding box center [27, 188] width 13 height 10
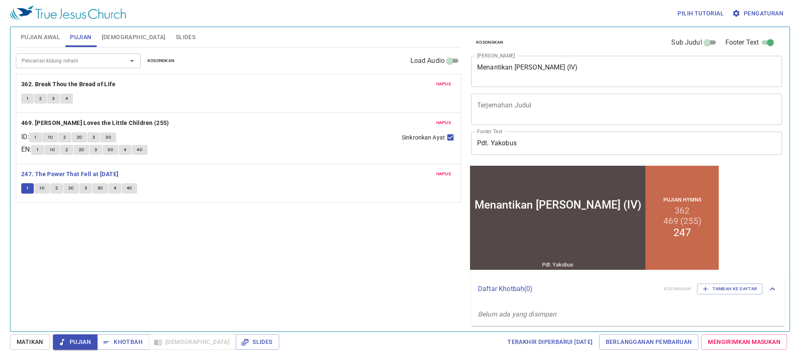
drag, startPoint x: 133, startPoint y: 344, endPoint x: 149, endPoint y: 343, distance: 16.3
click at [133, 344] on span "Khotbah" at bounding box center [123, 342] width 39 height 10
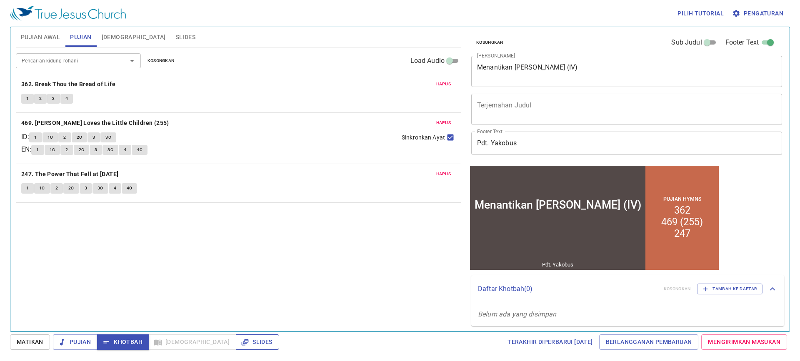
click at [241, 342] on icon "button" at bounding box center [245, 342] width 8 height 8
click at [25, 188] on button "1" at bounding box center [27, 188] width 13 height 10
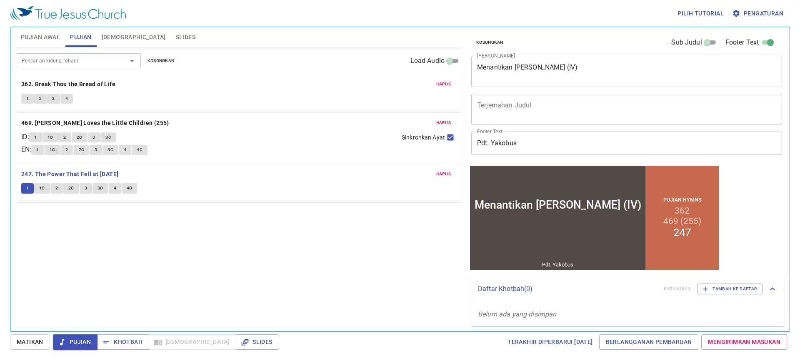
click at [30, 31] on button "Pujian Awal" at bounding box center [40, 37] width 49 height 20
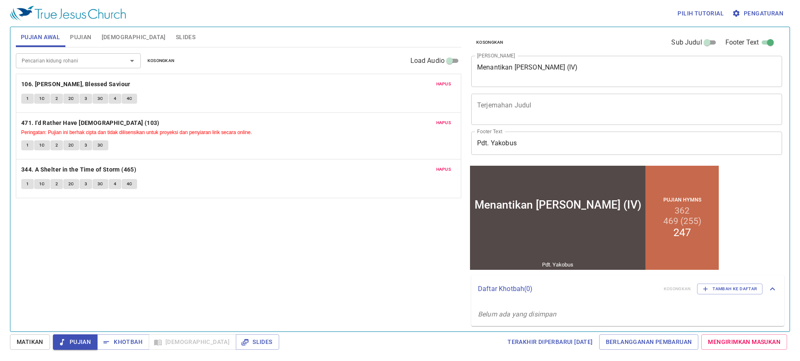
click at [220, 334] on div "Pilih tutorial Pengaturan Pujian Awal Pujian Alkitab Slides Pencarian kidung ro…" at bounding box center [400, 180] width 800 height 361
click at [243, 338] on span "Slides" at bounding box center [258, 342] width 30 height 10
click at [176, 36] on span "Slides" at bounding box center [186, 37] width 20 height 10
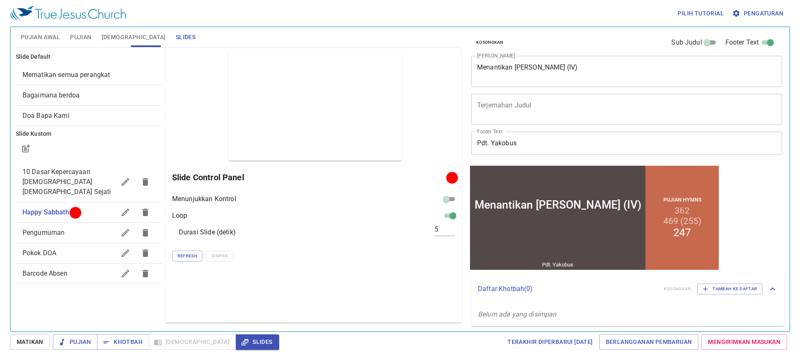
click at [128, 91] on span "Bagaimana berdoa" at bounding box center [89, 95] width 133 height 10
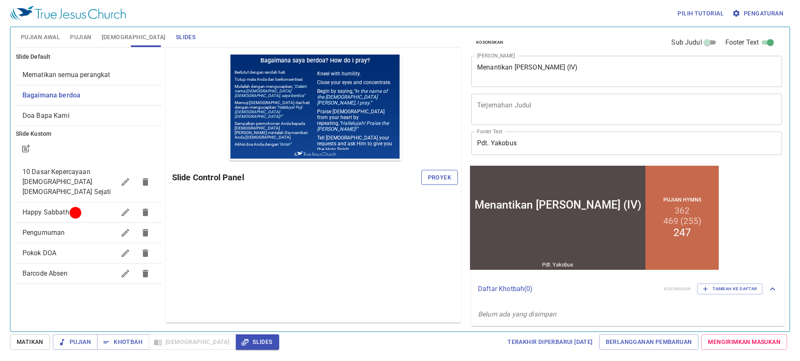
click at [430, 179] on span "Proyek" at bounding box center [439, 178] width 23 height 10
click at [33, 35] on span "Pujian Awal" at bounding box center [40, 37] width 39 height 10
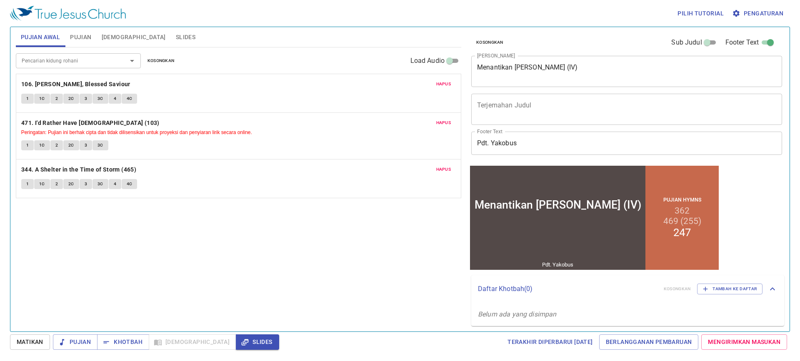
click at [76, 58] on input "Pencarian kidung rohani" at bounding box center [65, 61] width 95 height 10
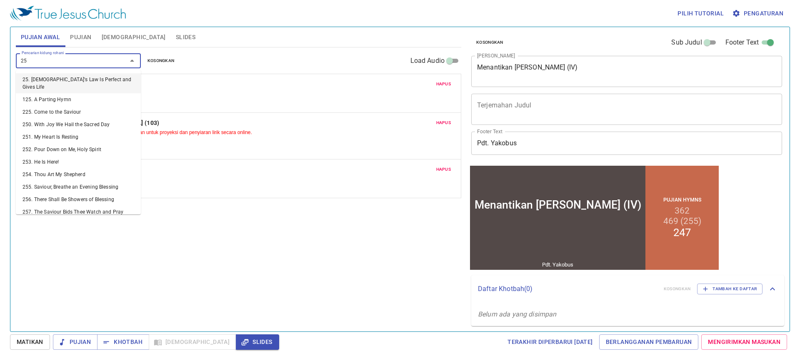
type input "253"
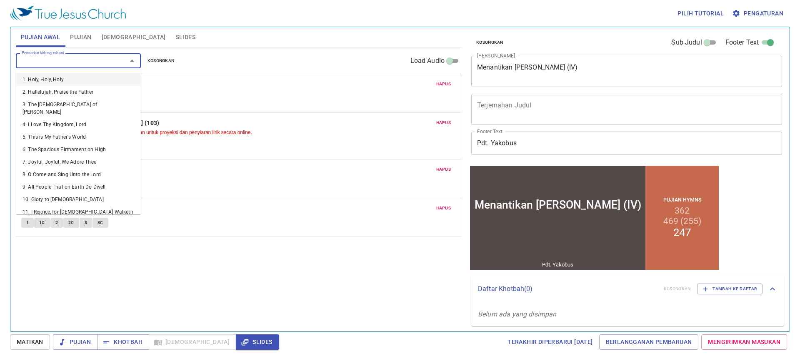
click at [277, 134] on span "Peringatan: Pujian ini berhak cipta dan tidak dilisensikan untuk proyeksi dan p…" at bounding box center [238, 132] width 435 height 8
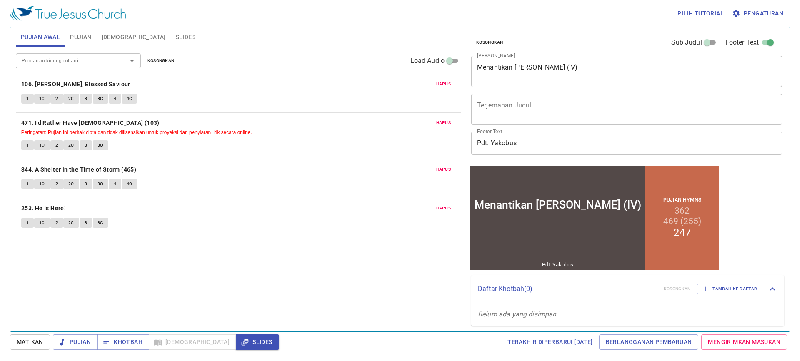
click at [25, 99] on button "1" at bounding box center [27, 99] width 13 height 10
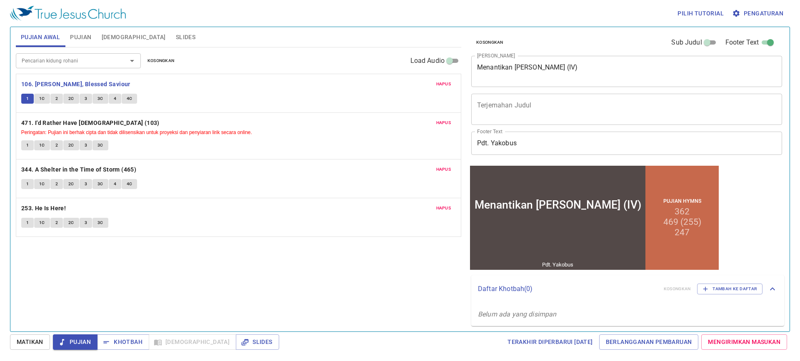
click at [39, 103] on button "1C" at bounding box center [42, 99] width 16 height 10
click at [106, 95] on button "3C" at bounding box center [101, 99] width 16 height 10
click at [251, 180] on div "1 1C 2 2C 3 3C 4 4C" at bounding box center [238, 185] width 435 height 12
click at [112, 98] on button "4" at bounding box center [115, 99] width 13 height 10
click at [255, 200] on div "Hapus 253. He Is Here! 1 1C 2 2C 3 3C" at bounding box center [238, 217] width 445 height 38
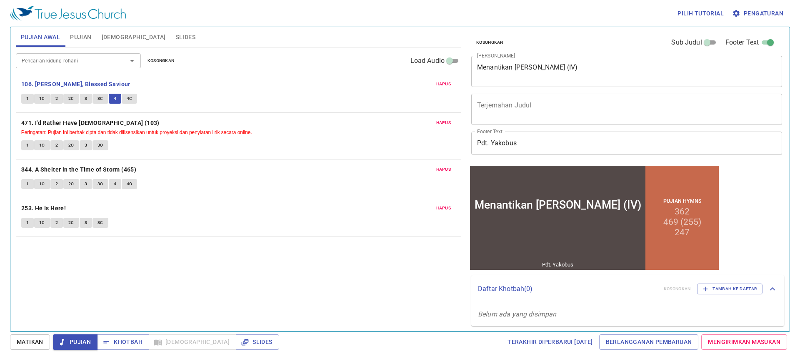
click at [128, 98] on span "4C" at bounding box center [130, 99] width 6 height 8
click at [28, 147] on span "1" at bounding box center [27, 146] width 3 height 8
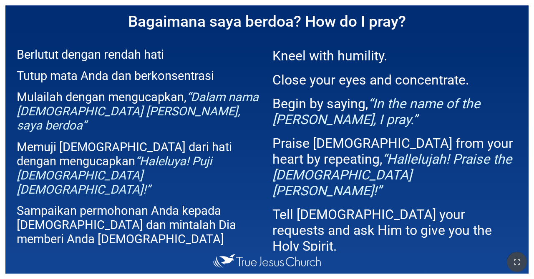
drag, startPoint x: 525, startPoint y: 261, endPoint x: 524, endPoint y: 282, distance: 21.3
click at [333, 261] on button "button" at bounding box center [516, 262] width 20 height 20
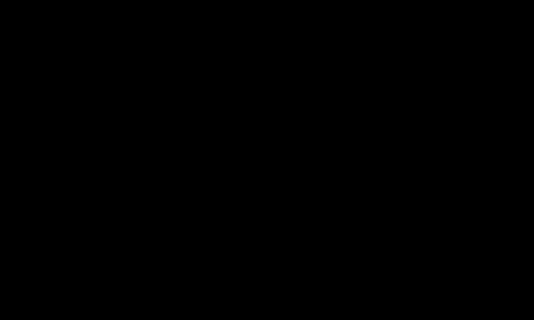
click at [0, 94] on div at bounding box center [267, 160] width 534 height 320
